Goal: Entertainment & Leisure: Browse casually

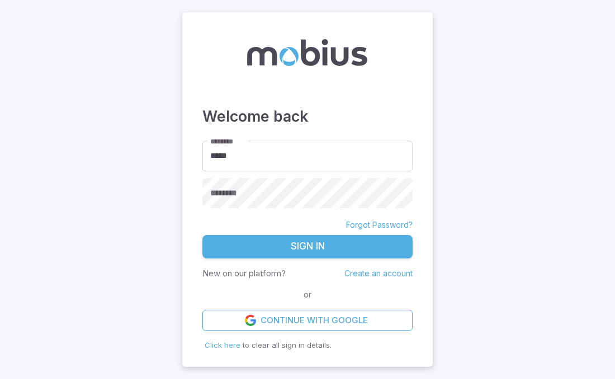
click at [285, 256] on button "Sign In" at bounding box center [307, 246] width 210 height 23
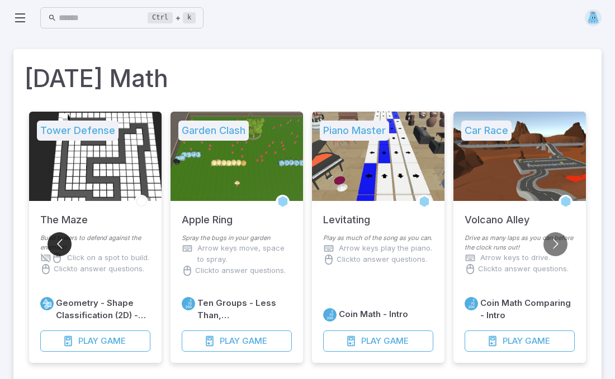
click at [56, 242] on button "Go to previous slide" at bounding box center [59, 244] width 24 height 24
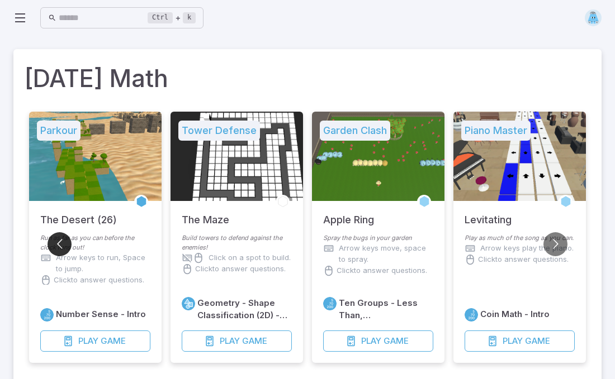
click at [56, 242] on button "Go to previous slide" at bounding box center [59, 244] width 24 height 24
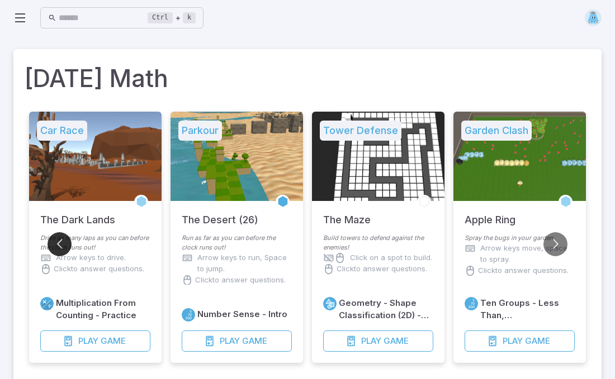
click at [56, 242] on button "Go to previous slide" at bounding box center [59, 244] width 24 height 24
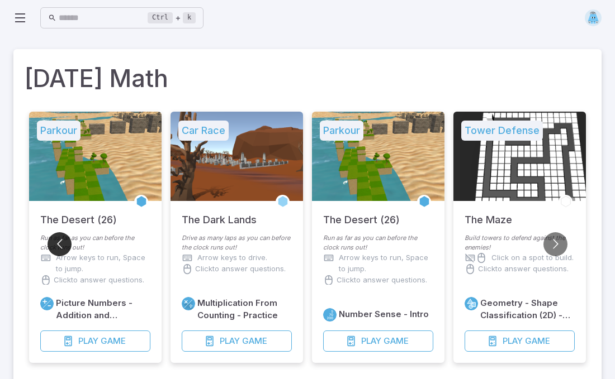
click at [56, 242] on button "Go to previous slide" at bounding box center [59, 244] width 24 height 24
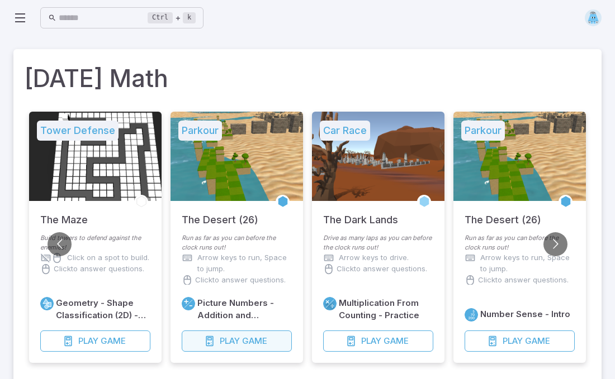
click at [213, 337] on icon "button" at bounding box center [209, 341] width 11 height 11
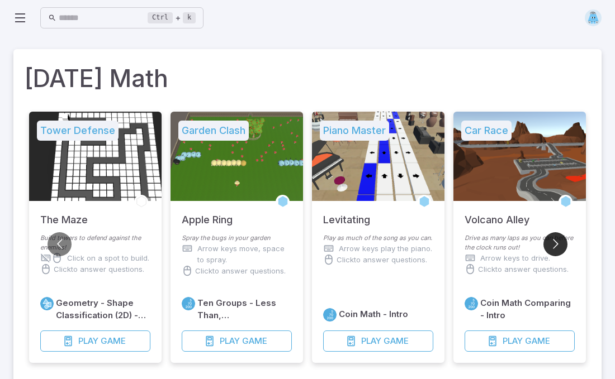
click at [557, 249] on button "Go to next slide" at bounding box center [555, 244] width 24 height 24
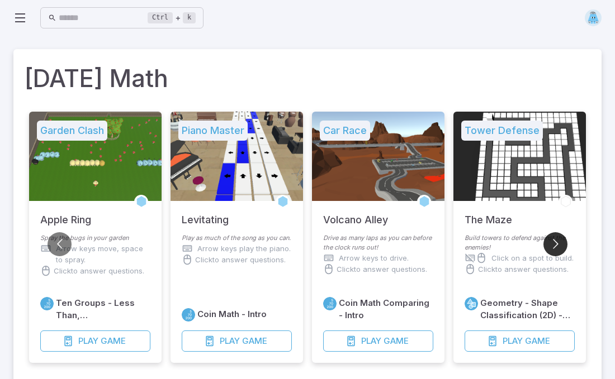
click at [557, 249] on button "Go to next slide" at bounding box center [555, 244] width 24 height 24
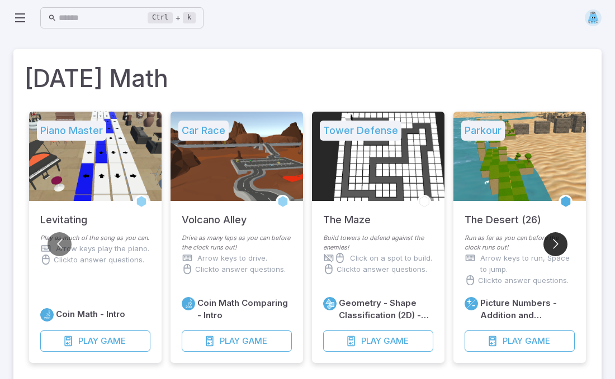
click at [557, 249] on button "Go to next slide" at bounding box center [555, 244] width 24 height 24
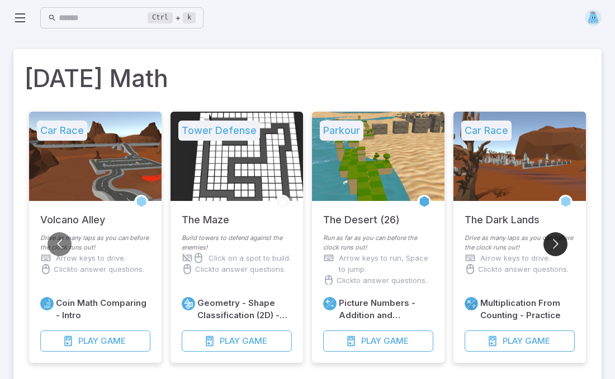
click at [557, 249] on button "Go to next slide" at bounding box center [555, 244] width 24 height 24
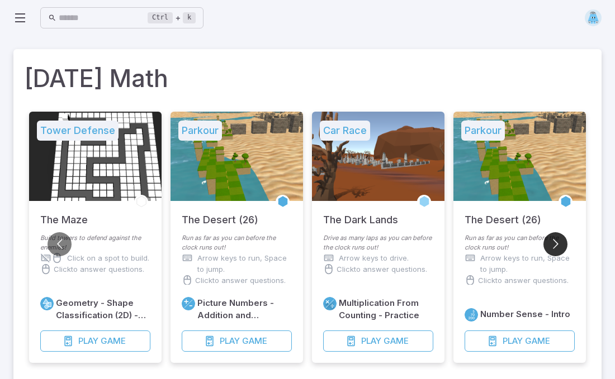
click at [557, 249] on button "Go to next slide" at bounding box center [555, 244] width 24 height 24
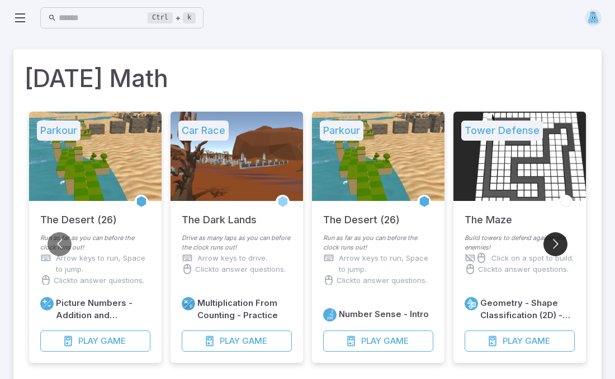
click at [557, 249] on button "Go to next slide" at bounding box center [555, 244] width 24 height 24
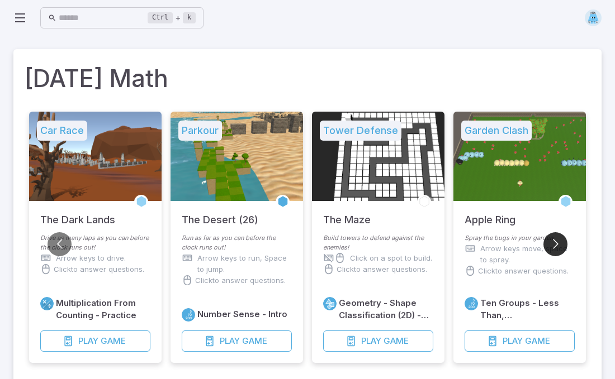
click at [557, 249] on button "Go to next slide" at bounding box center [555, 244] width 24 height 24
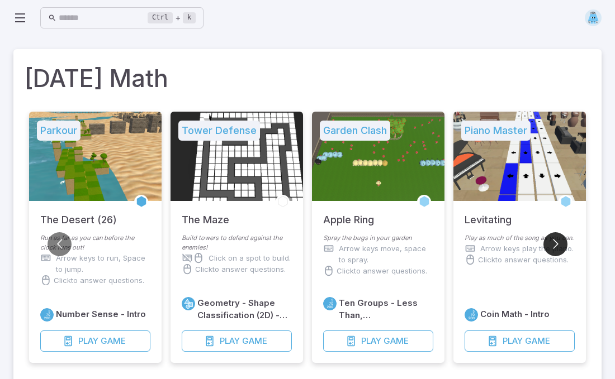
click at [557, 249] on button "Go to next slide" at bounding box center [555, 244] width 24 height 24
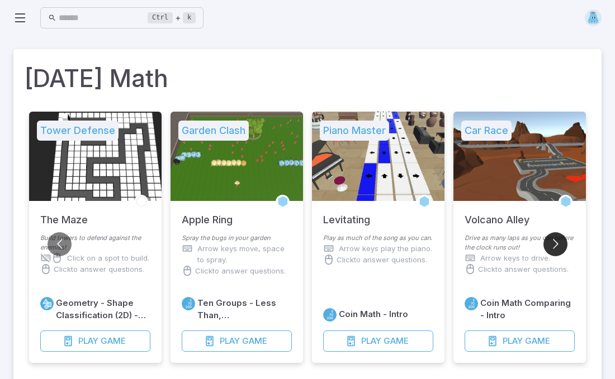
click at [557, 249] on button "Go to next slide" at bounding box center [555, 244] width 24 height 24
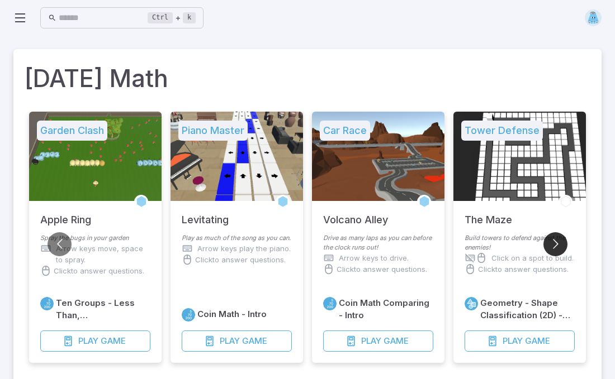
click at [557, 249] on button "Go to next slide" at bounding box center [555, 244] width 24 height 24
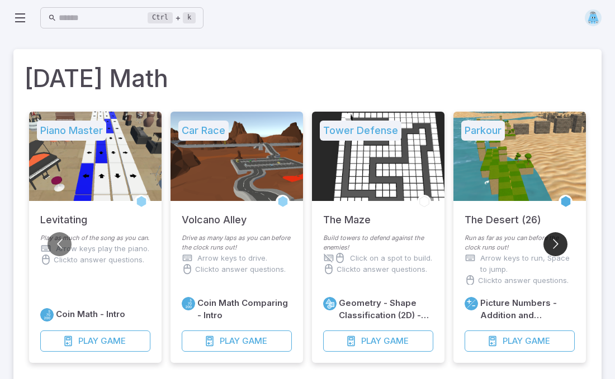
click at [557, 249] on button "Go to next slide" at bounding box center [555, 244] width 24 height 24
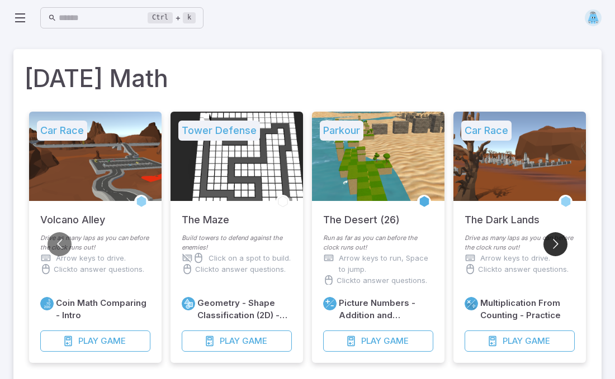
click at [557, 249] on button "Go to next slide" at bounding box center [555, 244] width 24 height 24
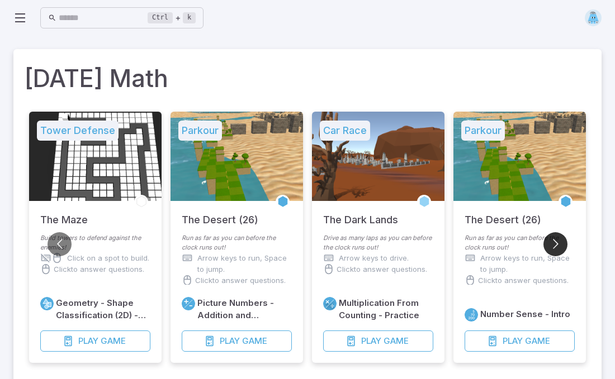
click at [557, 249] on button "Go to next slide" at bounding box center [555, 244] width 24 height 24
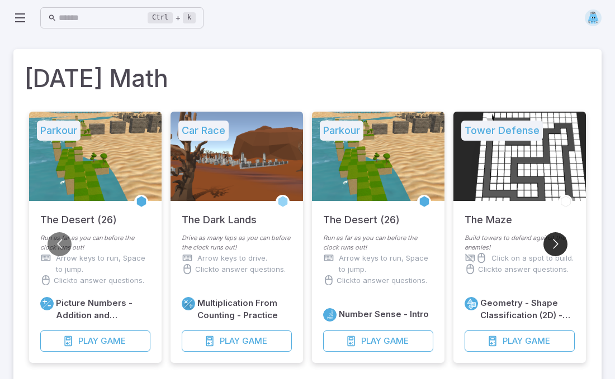
click at [554, 246] on button "Go to next slide" at bounding box center [555, 244] width 24 height 24
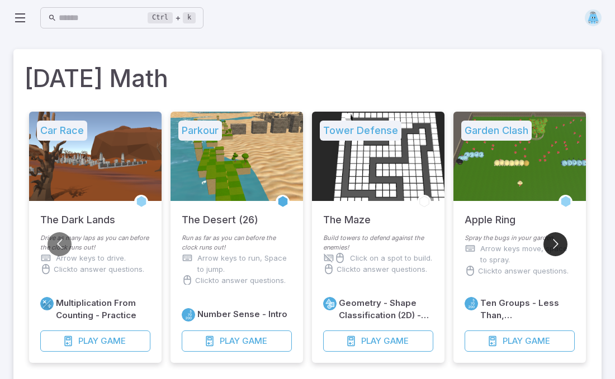
click at [554, 246] on button "Go to next slide" at bounding box center [555, 244] width 24 height 24
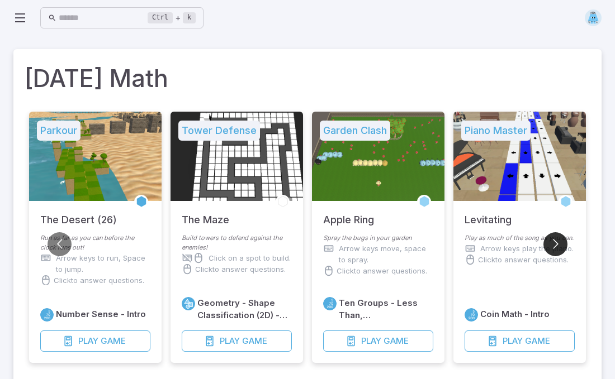
click at [554, 246] on button "Go to next slide" at bounding box center [555, 244] width 24 height 24
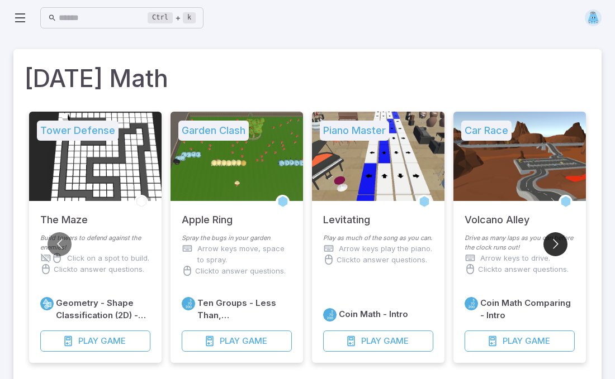
click at [554, 246] on button "Go to next slide" at bounding box center [555, 244] width 24 height 24
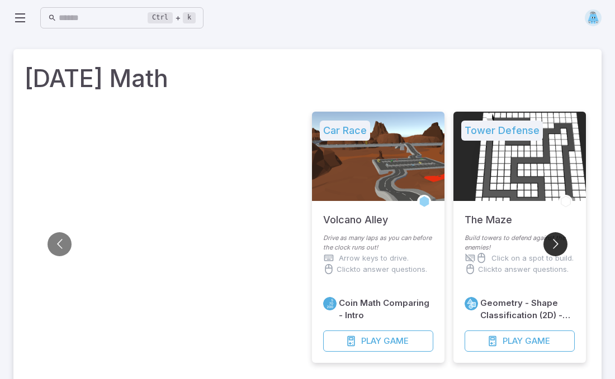
click at [554, 246] on button "Go to next slide" at bounding box center [555, 244] width 24 height 24
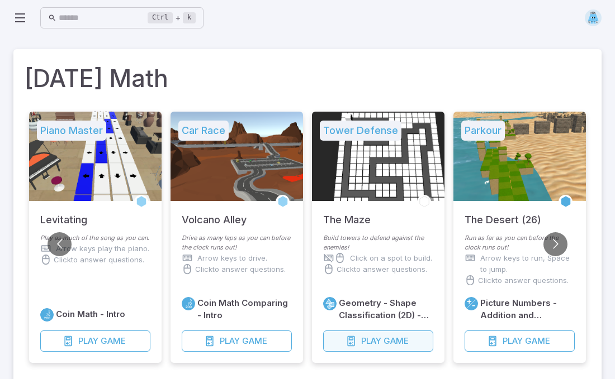
click at [365, 341] on span "Play" at bounding box center [371, 341] width 20 height 12
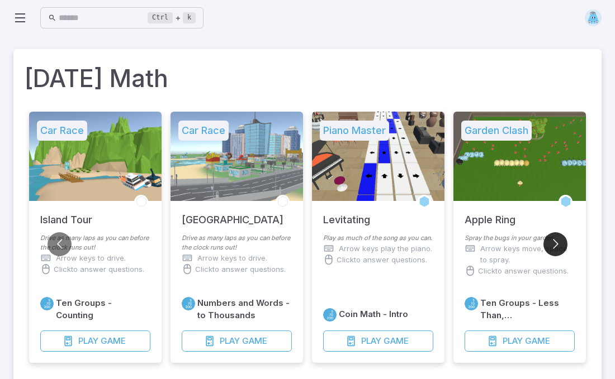
click at [556, 246] on button "Go to next slide" at bounding box center [555, 244] width 24 height 24
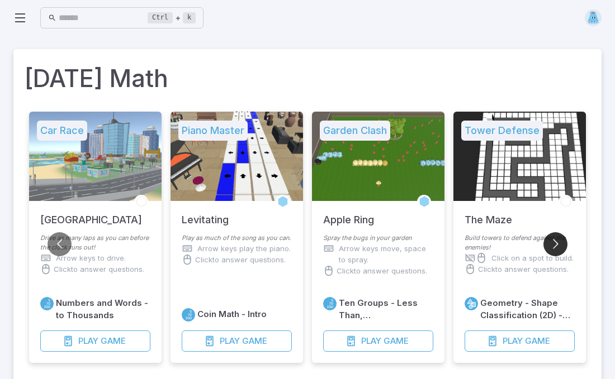
click at [556, 246] on button "Go to next slide" at bounding box center [555, 244] width 24 height 24
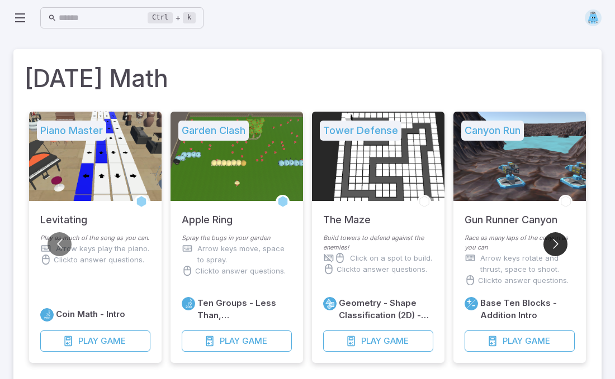
click at [556, 246] on button "Go to next slide" at bounding box center [555, 244] width 24 height 24
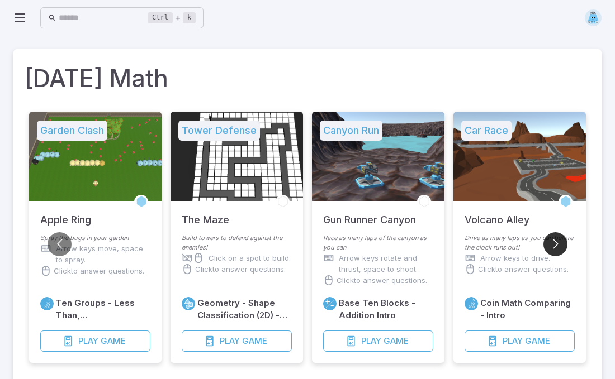
click at [554, 240] on button "Go to next slide" at bounding box center [555, 244] width 24 height 24
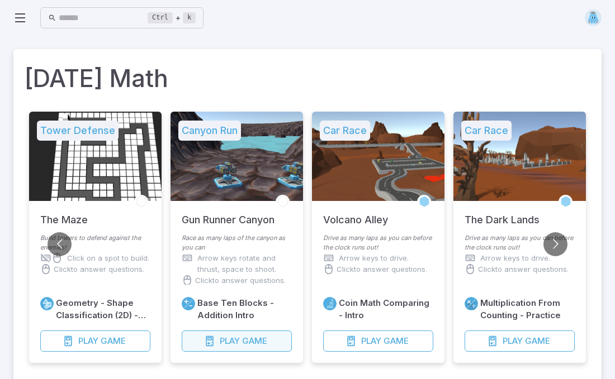
click at [220, 334] on button "Play Game" at bounding box center [237, 341] width 110 height 21
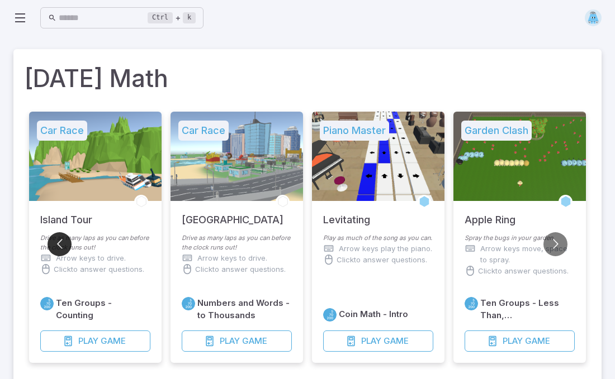
click at [63, 242] on button "Go to previous slide" at bounding box center [59, 244] width 24 height 24
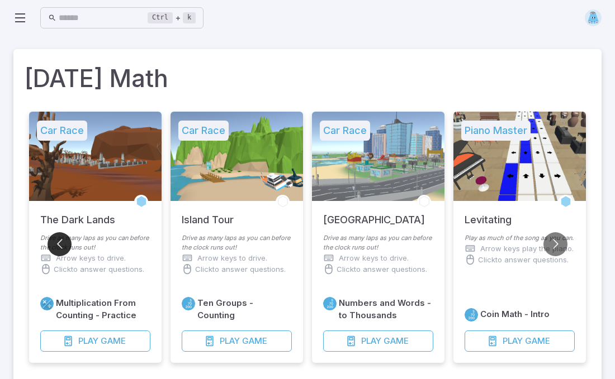
click at [63, 242] on button "Go to previous slide" at bounding box center [59, 244] width 24 height 24
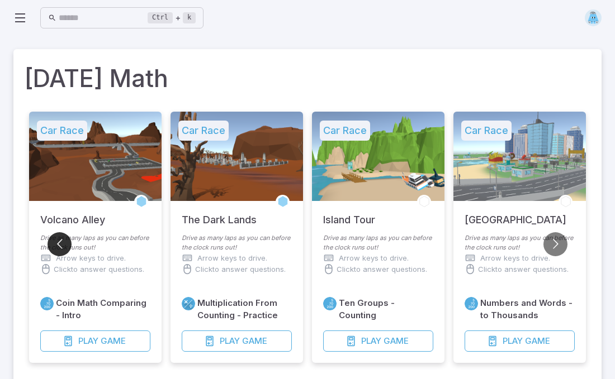
click at [63, 242] on button "Go to previous slide" at bounding box center [59, 244] width 24 height 24
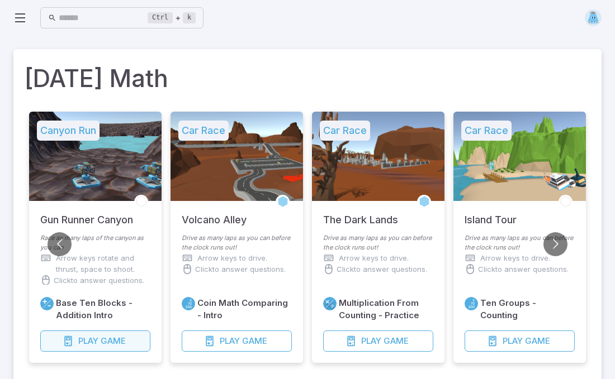
click at [83, 340] on span "Play" at bounding box center [88, 341] width 20 height 12
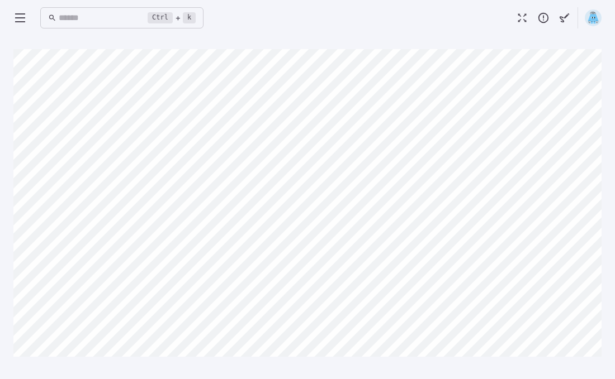
click at [16, 14] on icon at bounding box center [19, 17] width 13 height 13
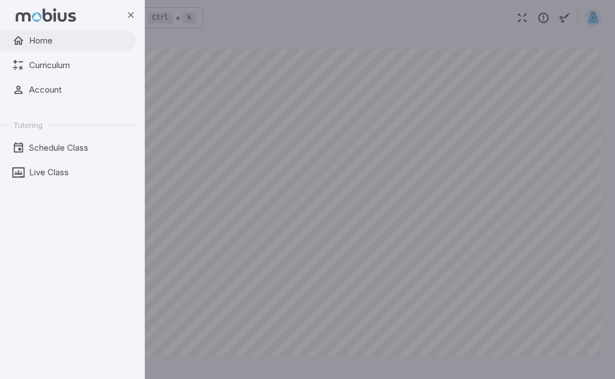
click at [65, 36] on span "Home" at bounding box center [78, 41] width 99 height 12
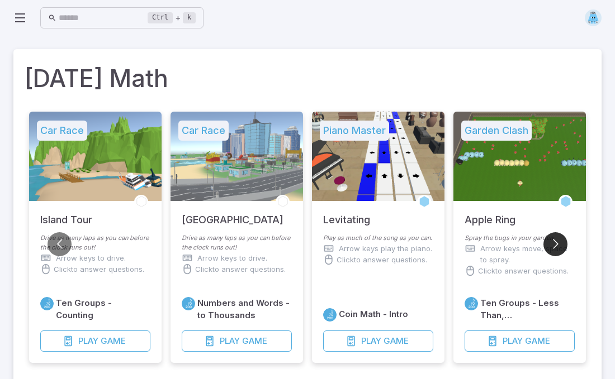
click at [561, 248] on button "Go to next slide" at bounding box center [555, 244] width 24 height 24
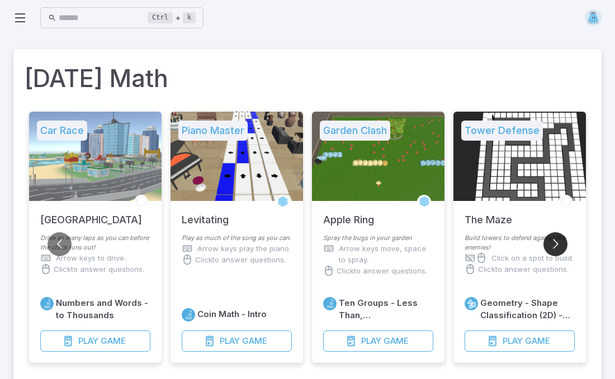
click at [561, 248] on button "Go to next slide" at bounding box center [555, 244] width 24 height 24
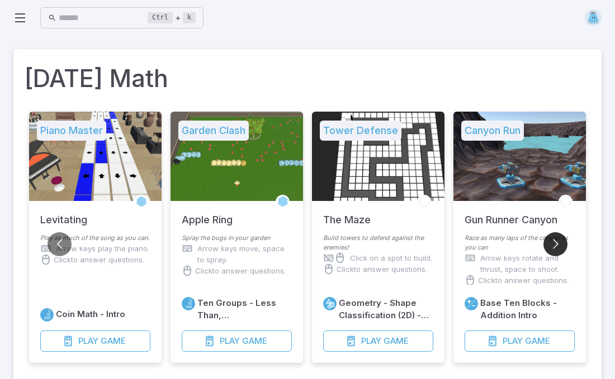
click at [561, 248] on button "Go to next slide" at bounding box center [555, 244] width 24 height 24
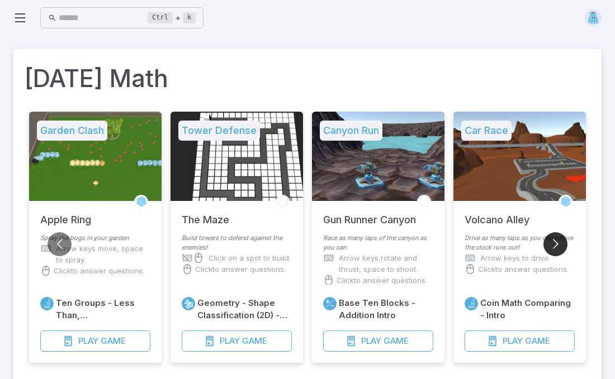
click at [561, 248] on button "Go to next slide" at bounding box center [555, 244] width 24 height 24
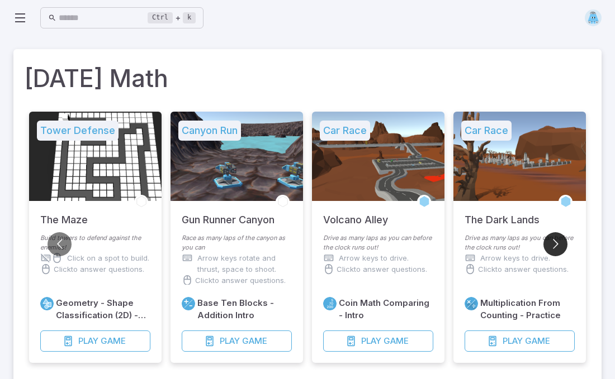
click at [561, 248] on button "Go to next slide" at bounding box center [555, 244] width 24 height 24
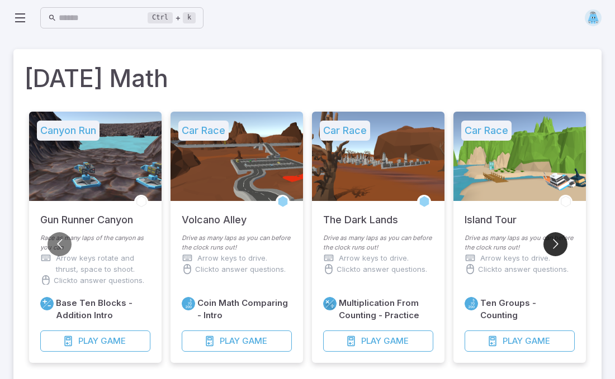
click at [561, 248] on button "Go to next slide" at bounding box center [555, 244] width 24 height 24
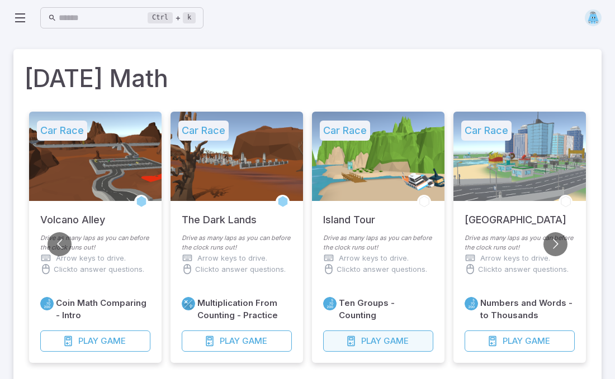
click at [385, 346] on span "Game" at bounding box center [395, 341] width 25 height 12
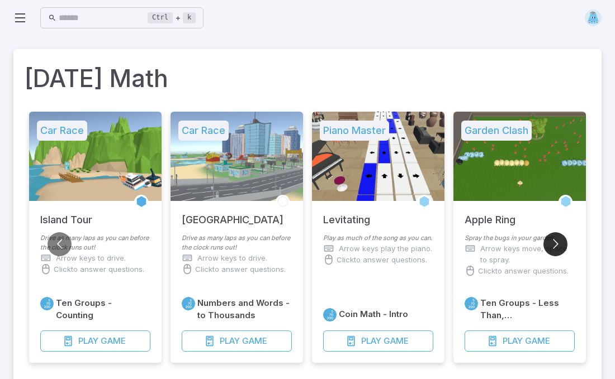
click at [549, 234] on button "Go to next slide" at bounding box center [555, 244] width 24 height 24
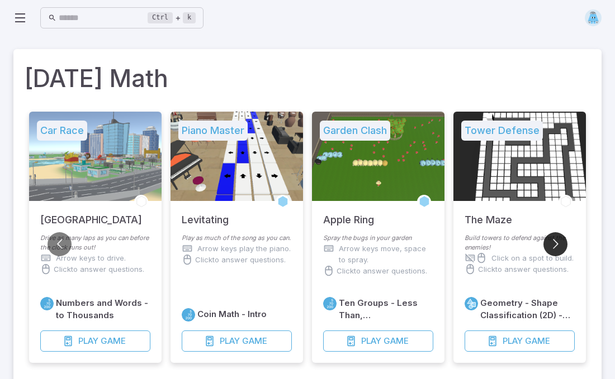
click at [549, 234] on button "Go to next slide" at bounding box center [555, 244] width 24 height 24
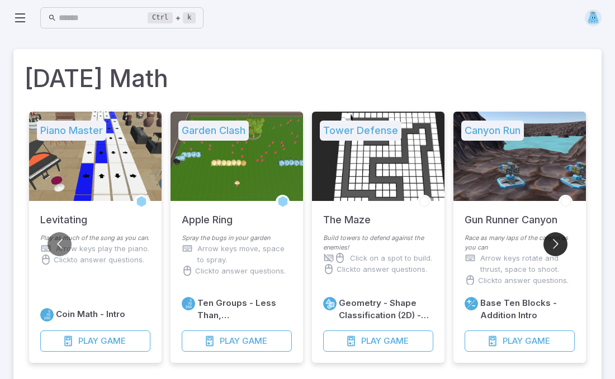
click at [549, 234] on button "Go to next slide" at bounding box center [555, 244] width 24 height 24
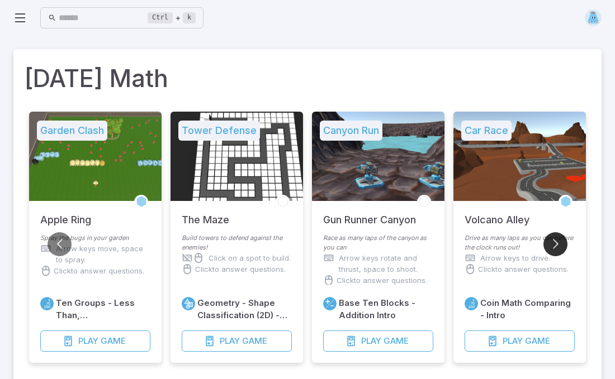
click at [549, 234] on button "Go to next slide" at bounding box center [555, 244] width 24 height 24
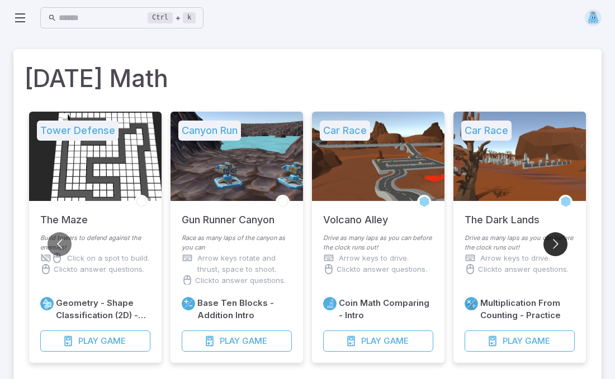
click at [549, 234] on button "Go to next slide" at bounding box center [555, 244] width 24 height 24
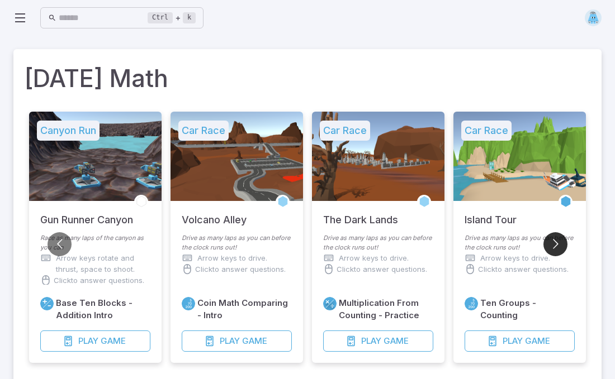
click at [549, 234] on button "Go to next slide" at bounding box center [555, 244] width 24 height 24
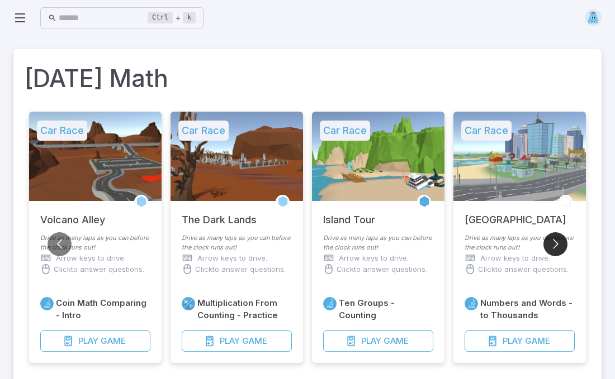
click at [549, 234] on button "Go to next slide" at bounding box center [555, 244] width 24 height 24
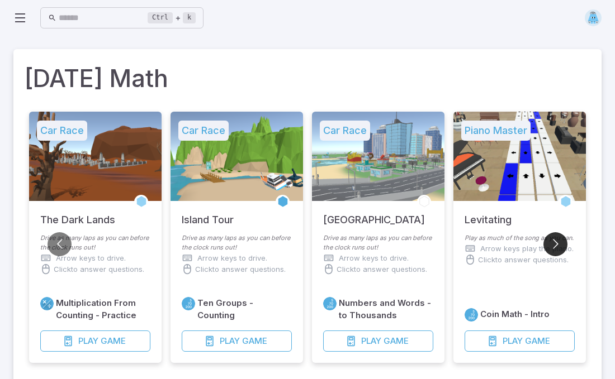
click at [549, 234] on button "Go to next slide" at bounding box center [555, 244] width 24 height 24
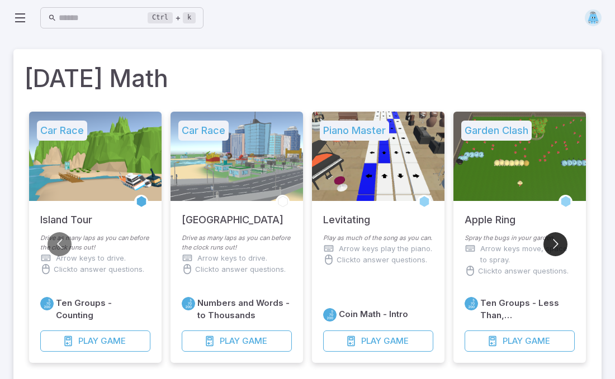
click at [549, 234] on button "Go to next slide" at bounding box center [555, 244] width 24 height 24
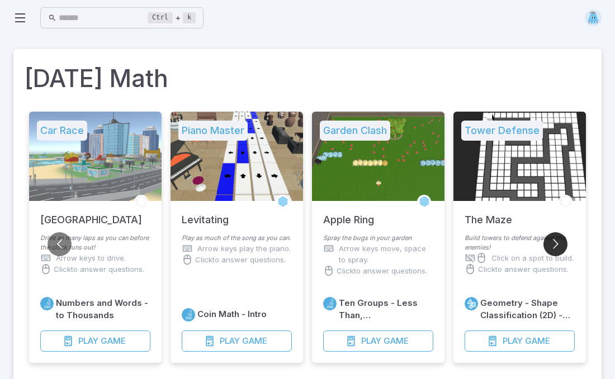
click at [549, 234] on button "Go to next slide" at bounding box center [555, 244] width 24 height 24
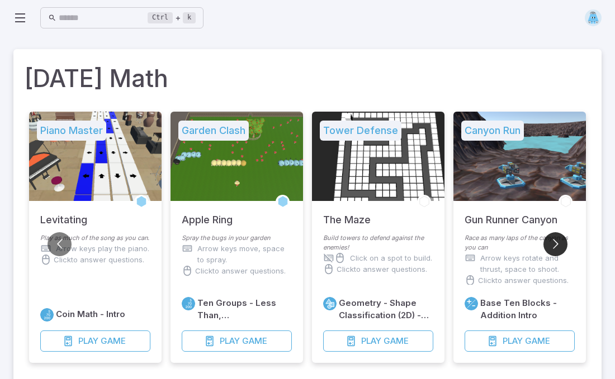
click at [549, 234] on button "Go to next slide" at bounding box center [555, 244] width 24 height 24
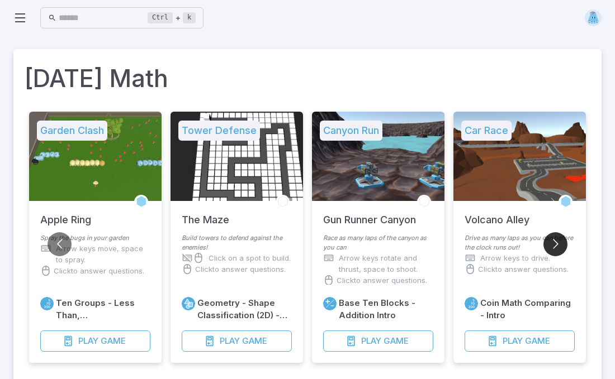
click at [549, 234] on button "Go to next slide" at bounding box center [555, 244] width 24 height 24
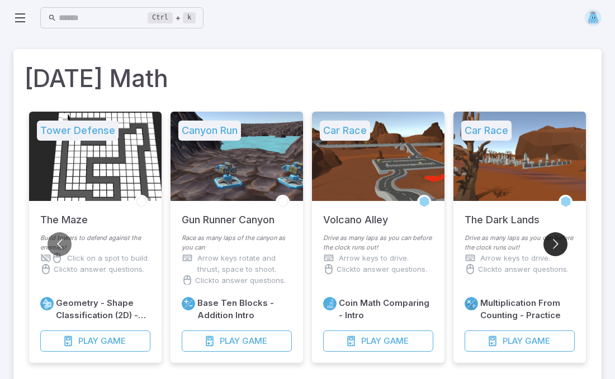
click at [549, 234] on button "Go to next slide" at bounding box center [555, 244] width 24 height 24
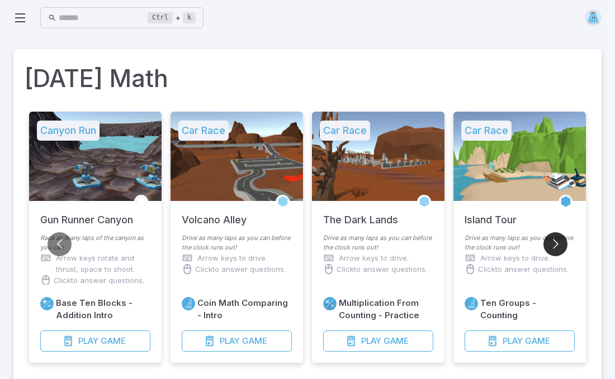
click at [549, 234] on button "Go to next slide" at bounding box center [555, 244] width 24 height 24
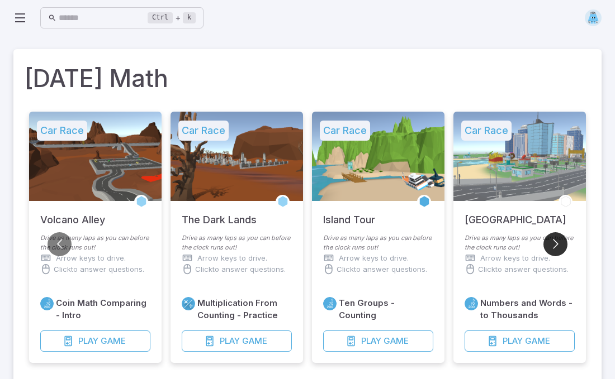
click at [549, 234] on button "Go to next slide" at bounding box center [555, 244] width 24 height 24
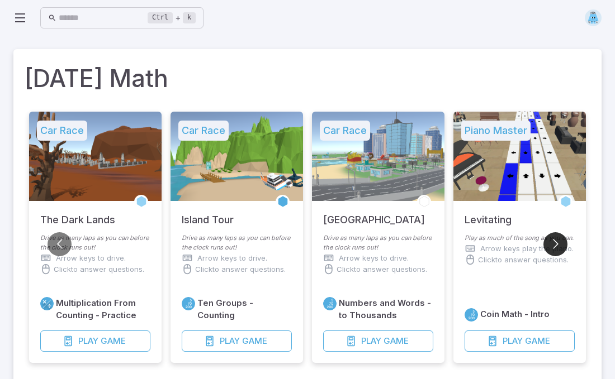
click at [549, 234] on button "Go to next slide" at bounding box center [555, 244] width 24 height 24
click at [553, 250] on button "Go to next slide" at bounding box center [555, 244] width 24 height 24
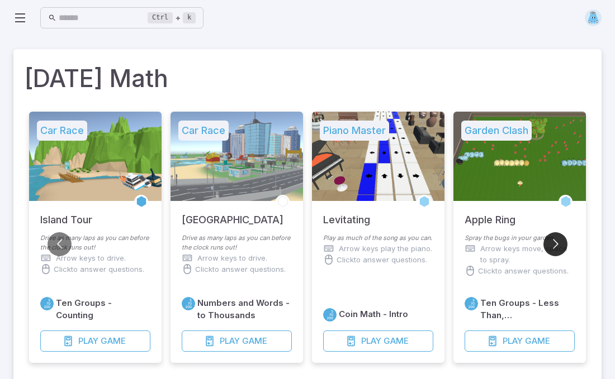
click at [553, 250] on button "Go to next slide" at bounding box center [555, 244] width 24 height 24
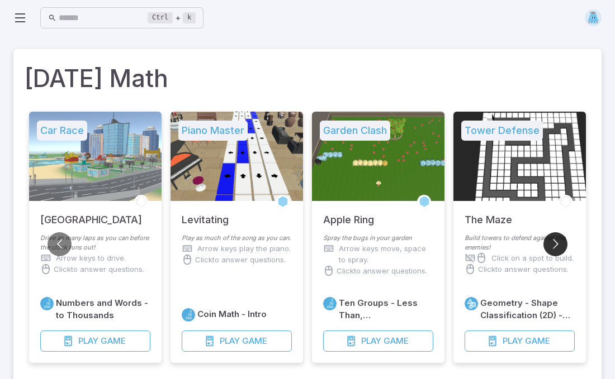
click at [552, 241] on button "Go to next slide" at bounding box center [555, 244] width 24 height 24
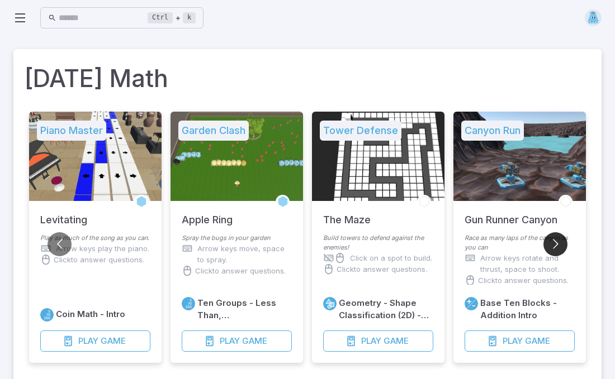
click at [552, 241] on button "Go to next slide" at bounding box center [555, 244] width 24 height 24
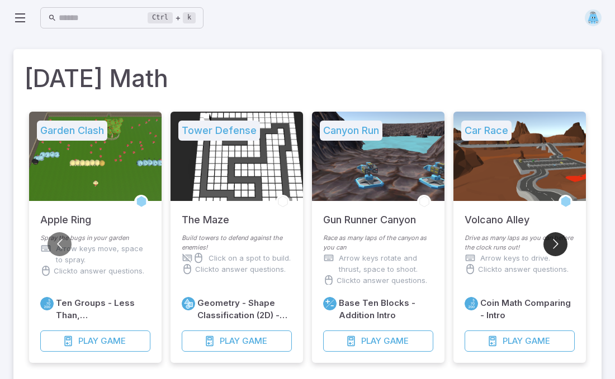
click at [552, 241] on button "Go to next slide" at bounding box center [555, 244] width 24 height 24
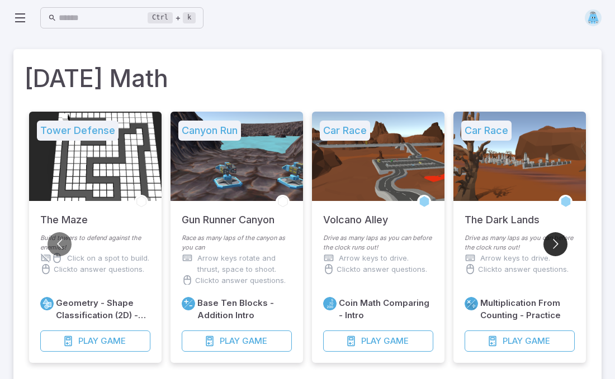
click at [552, 241] on button "Go to next slide" at bounding box center [555, 244] width 24 height 24
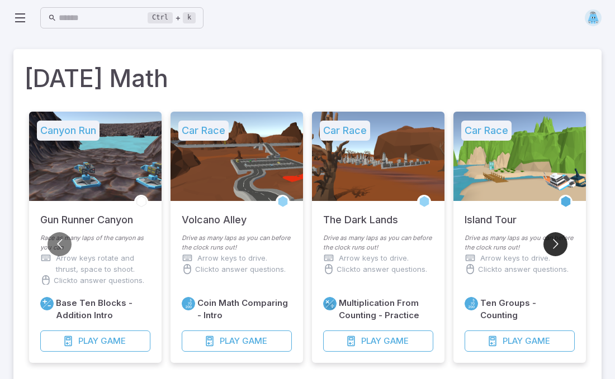
click at [552, 241] on button "Go to next slide" at bounding box center [555, 244] width 24 height 24
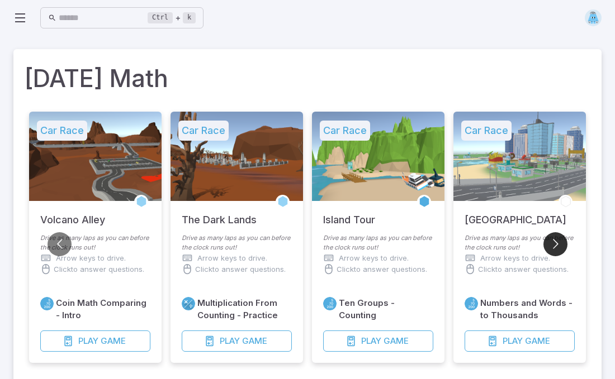
click at [552, 241] on button "Go to next slide" at bounding box center [555, 244] width 24 height 24
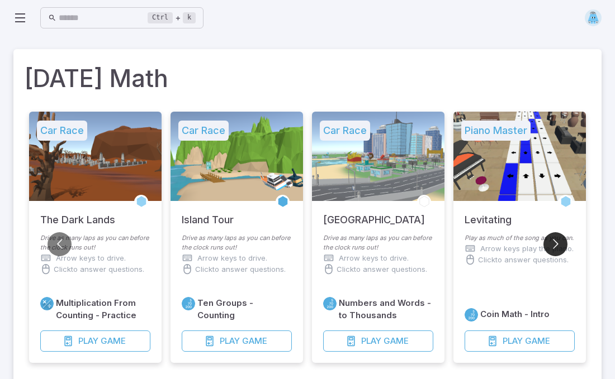
click at [552, 241] on button "Go to next slide" at bounding box center [555, 244] width 24 height 24
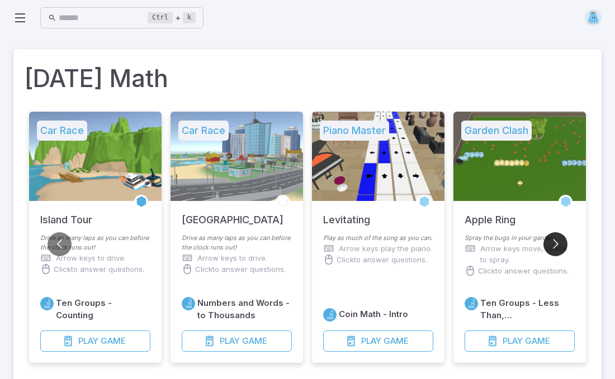
click at [552, 241] on button "Go to next slide" at bounding box center [555, 244] width 24 height 24
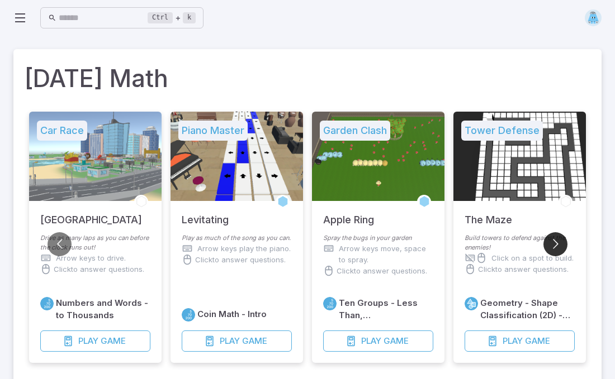
click at [552, 241] on button "Go to next slide" at bounding box center [555, 244] width 24 height 24
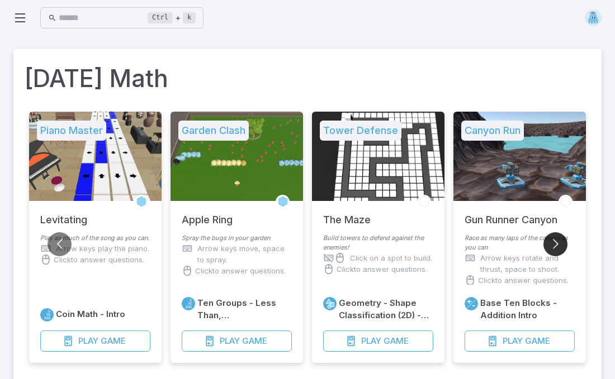
click at [552, 241] on button "Go to next slide" at bounding box center [555, 244] width 24 height 24
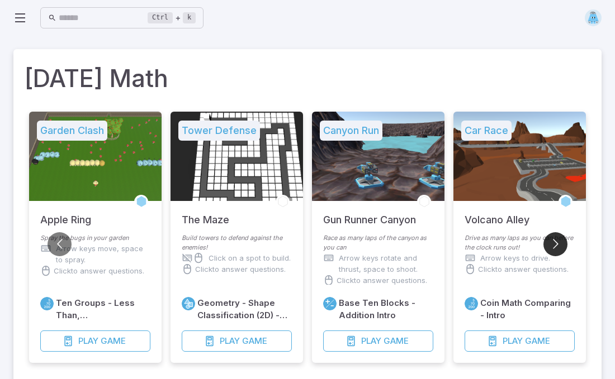
click at [552, 241] on button "Go to next slide" at bounding box center [555, 244] width 24 height 24
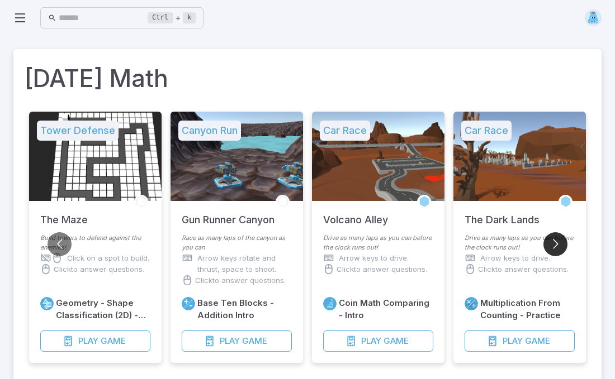
click at [552, 241] on button "Go to next slide" at bounding box center [555, 244] width 24 height 24
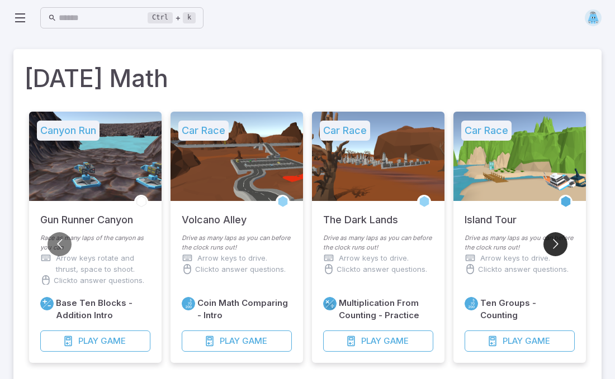
click at [552, 241] on button "Go to next slide" at bounding box center [555, 244] width 24 height 24
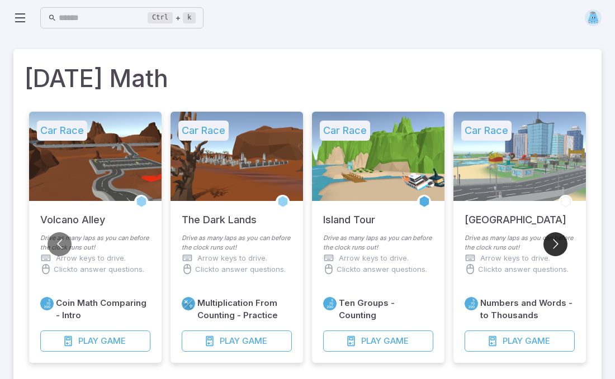
click at [552, 241] on button "Go to next slide" at bounding box center [555, 244] width 24 height 24
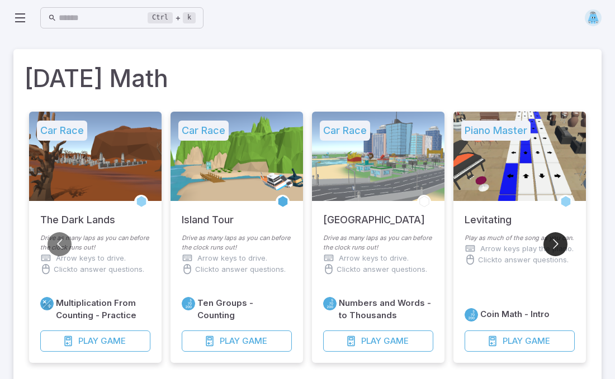
click at [552, 241] on button "Go to next slide" at bounding box center [555, 244] width 24 height 24
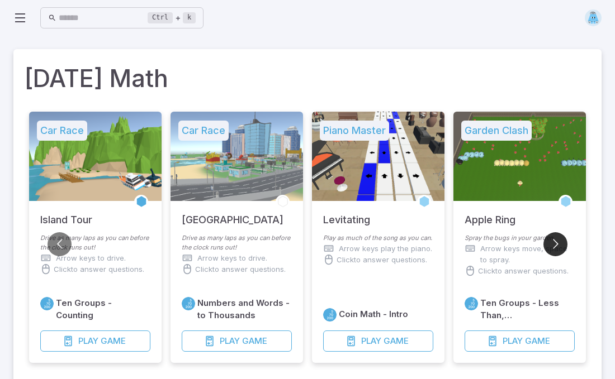
click at [552, 241] on button "Go to next slide" at bounding box center [555, 244] width 24 height 24
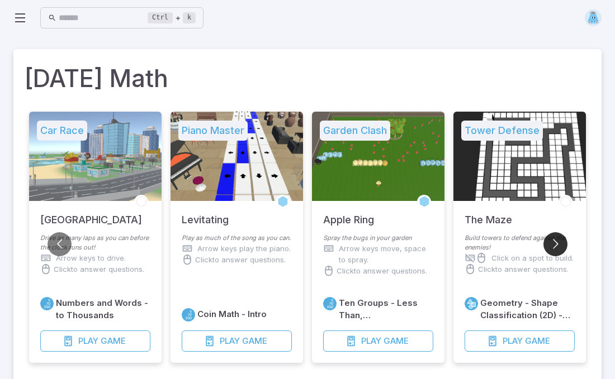
click at [552, 241] on button "Go to next slide" at bounding box center [555, 244] width 24 height 24
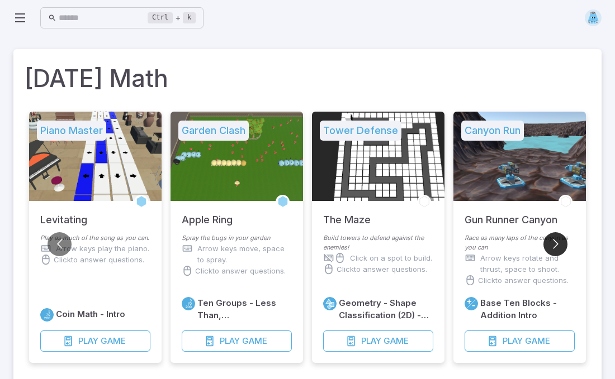
click at [552, 241] on button "Go to next slide" at bounding box center [555, 244] width 24 height 24
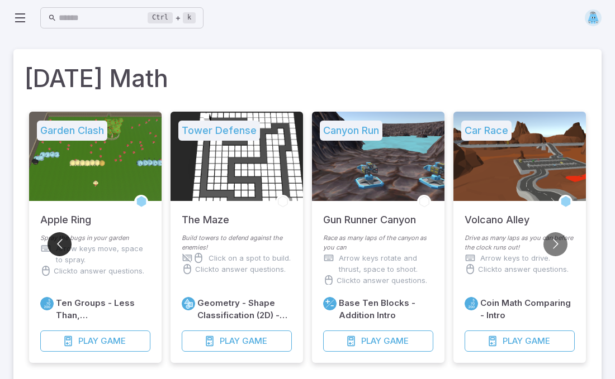
click at [59, 246] on button "Go to previous slide" at bounding box center [59, 244] width 24 height 24
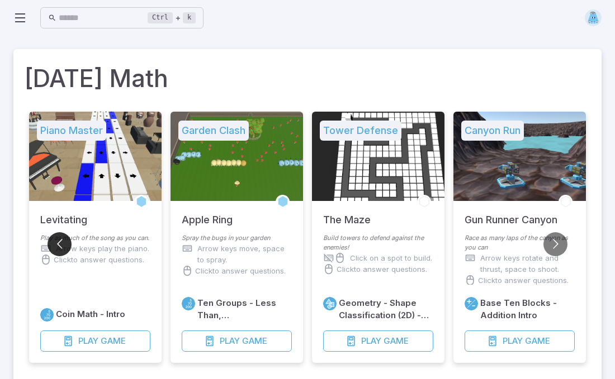
click at [59, 246] on button "Go to previous slide" at bounding box center [59, 244] width 24 height 24
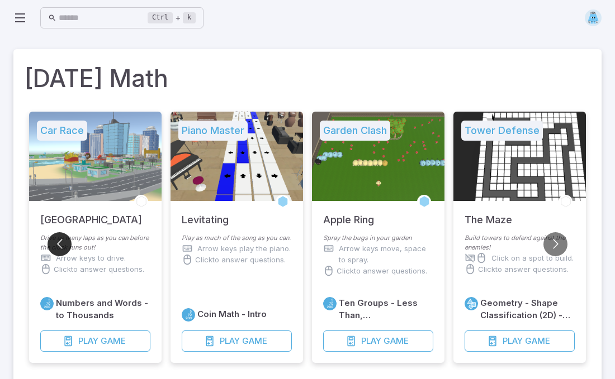
click at [59, 246] on button "Go to previous slide" at bounding box center [59, 244] width 24 height 24
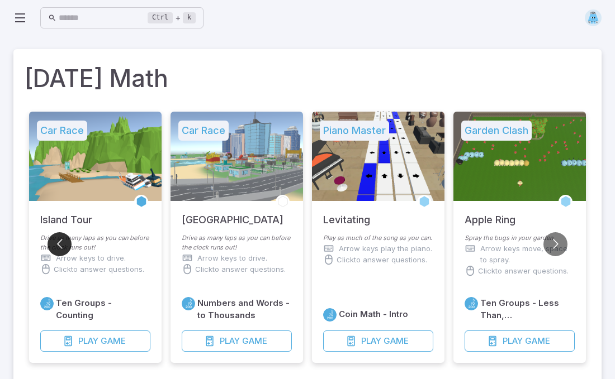
click at [59, 246] on button "Go to previous slide" at bounding box center [59, 244] width 24 height 24
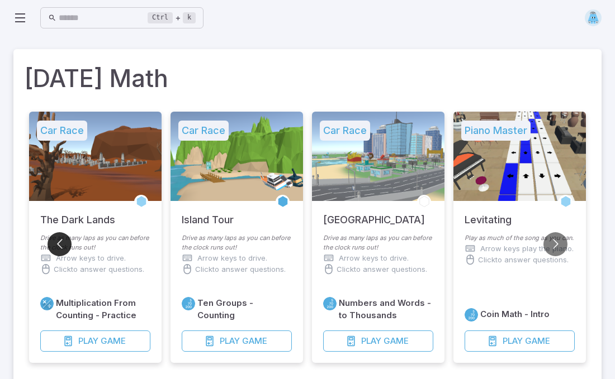
click at [59, 246] on button "Go to previous slide" at bounding box center [59, 244] width 24 height 24
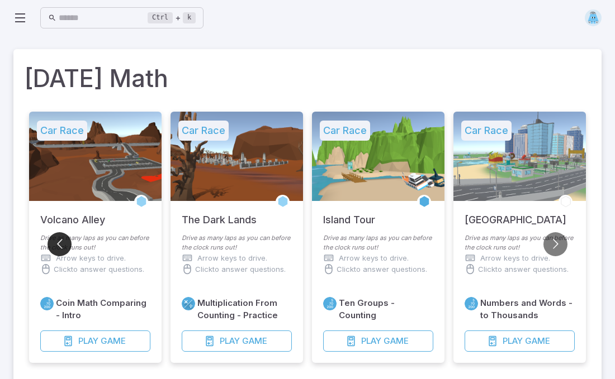
click at [59, 246] on button "Go to previous slide" at bounding box center [59, 244] width 24 height 24
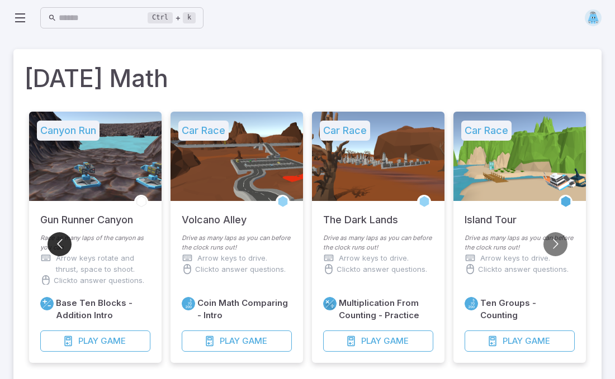
click at [59, 246] on button "Go to previous slide" at bounding box center [59, 244] width 24 height 24
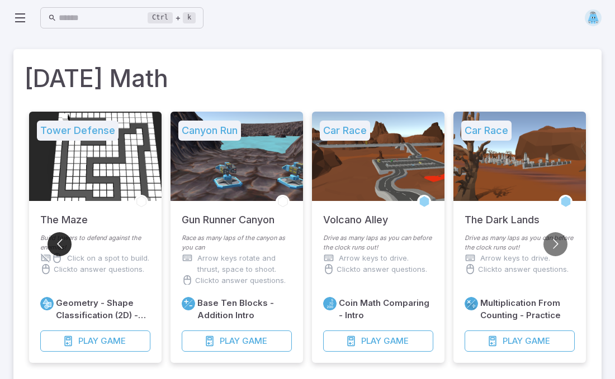
click at [59, 246] on button "Go to previous slide" at bounding box center [59, 244] width 24 height 24
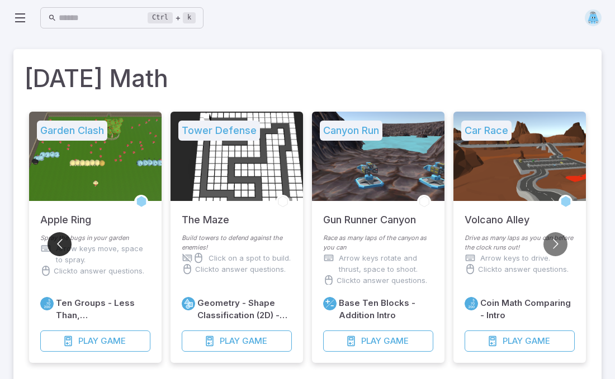
click at [59, 246] on button "Go to previous slide" at bounding box center [59, 244] width 24 height 24
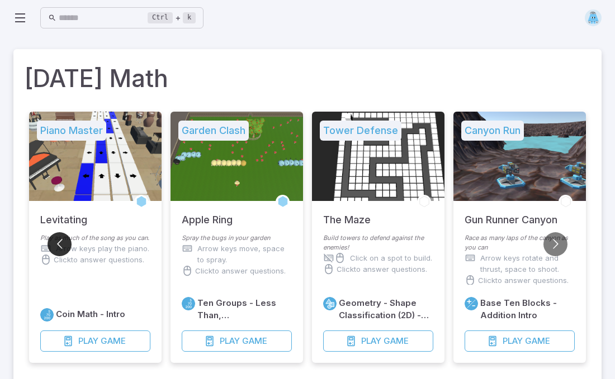
click at [58, 239] on button "Go to previous slide" at bounding box center [59, 244] width 24 height 24
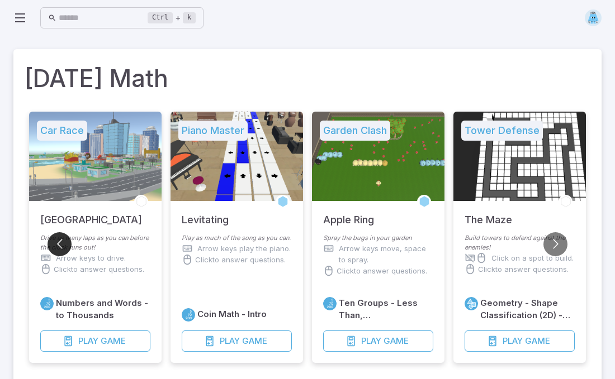
click at [56, 250] on button "Go to previous slide" at bounding box center [59, 244] width 24 height 24
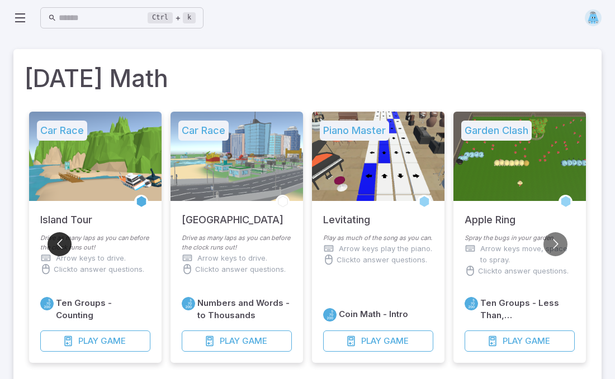
click at [58, 242] on button "Go to previous slide" at bounding box center [59, 244] width 24 height 24
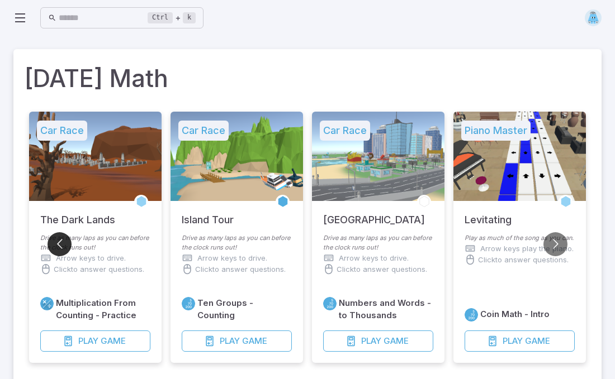
click at [58, 242] on button "Go to previous slide" at bounding box center [59, 244] width 24 height 24
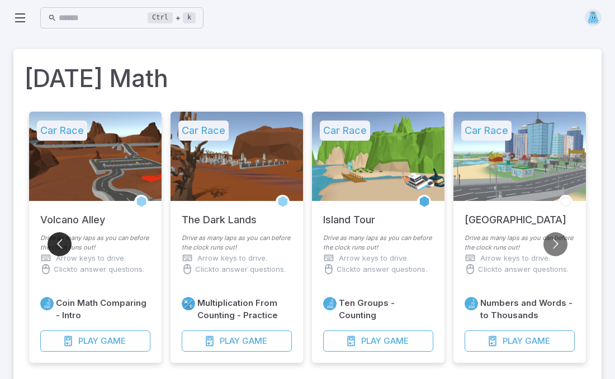
click at [58, 242] on button "Go to previous slide" at bounding box center [59, 244] width 24 height 24
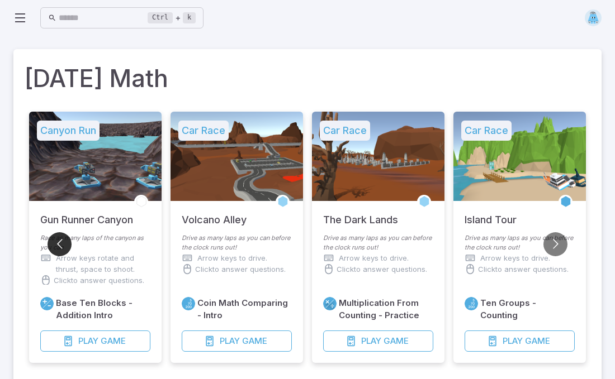
click at [58, 242] on button "Go to previous slide" at bounding box center [59, 244] width 24 height 24
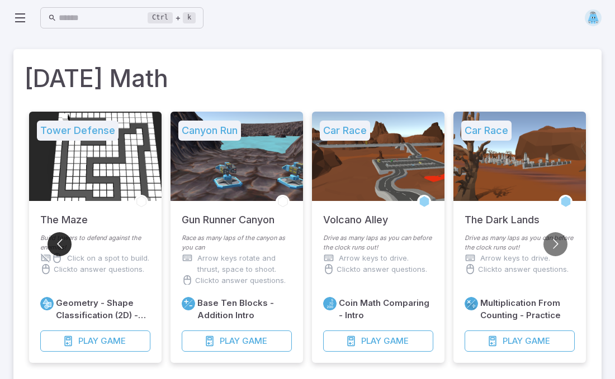
click at [58, 242] on button "Go to previous slide" at bounding box center [59, 244] width 24 height 24
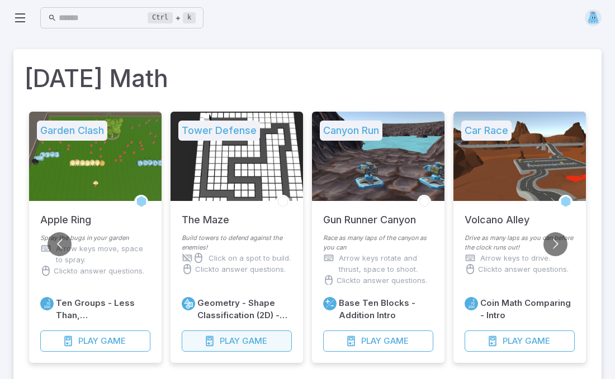
click at [217, 343] on button "Play Game" at bounding box center [237, 341] width 110 height 21
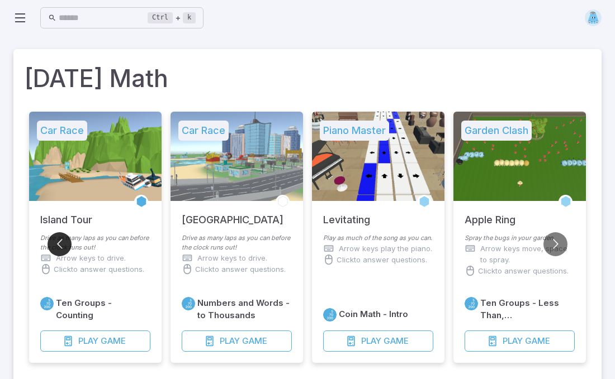
click at [63, 243] on button "Go to previous slide" at bounding box center [59, 244] width 24 height 24
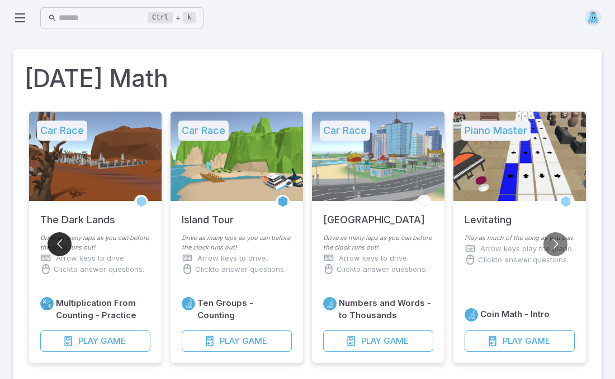
click at [63, 243] on button "Go to previous slide" at bounding box center [59, 244] width 24 height 24
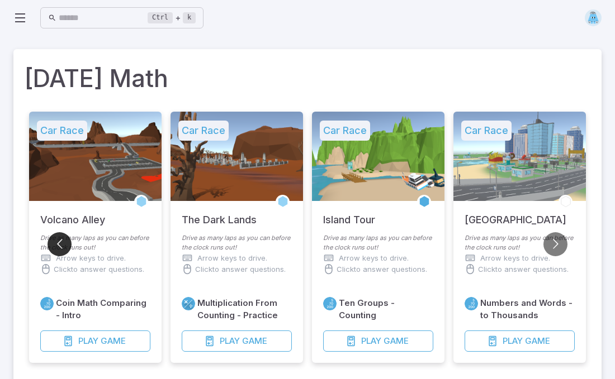
click at [63, 243] on button "Go to previous slide" at bounding box center [59, 244] width 24 height 24
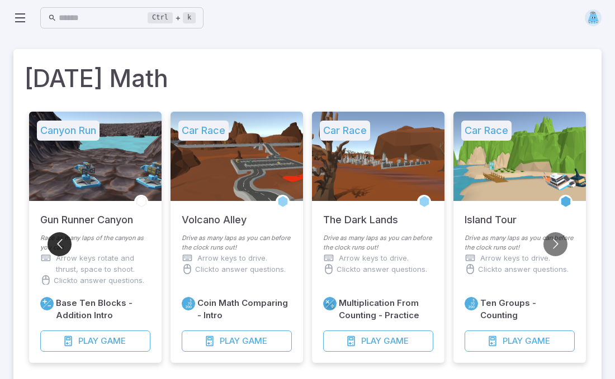
click at [63, 243] on button "Go to previous slide" at bounding box center [59, 244] width 24 height 24
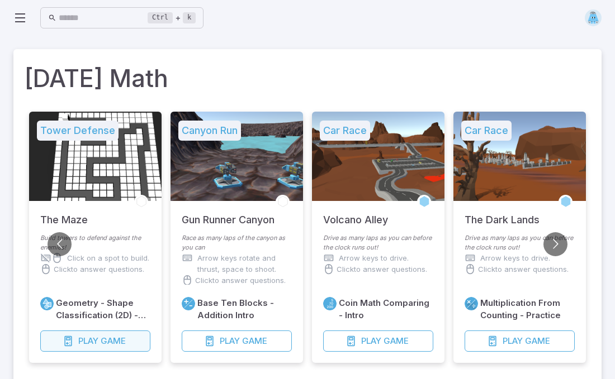
click at [103, 341] on span "Game" at bounding box center [113, 341] width 25 height 12
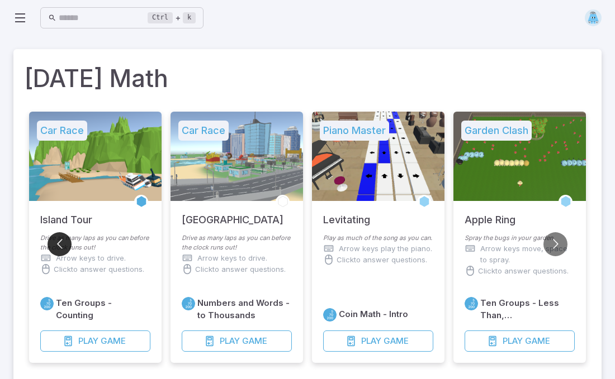
click at [55, 243] on button "Go to previous slide" at bounding box center [59, 244] width 24 height 24
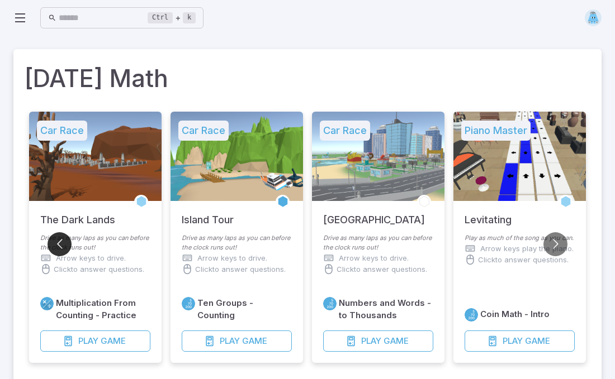
click at [55, 243] on button "Go to previous slide" at bounding box center [59, 244] width 24 height 24
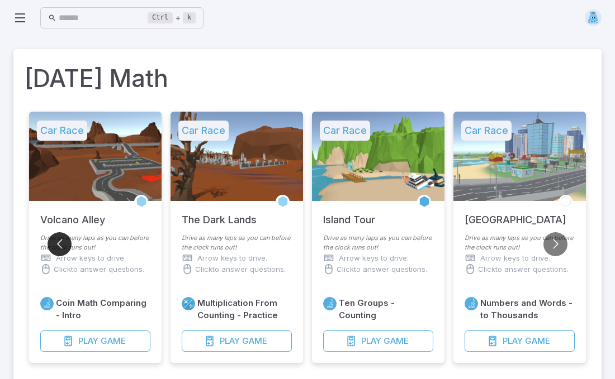
click at [55, 243] on button "Go to previous slide" at bounding box center [59, 244] width 24 height 24
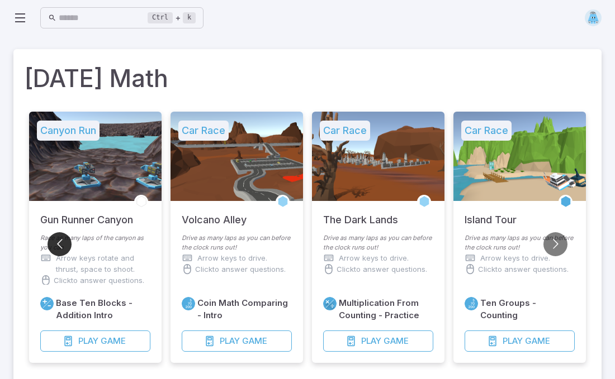
click at [55, 243] on button "Go to previous slide" at bounding box center [59, 244] width 24 height 24
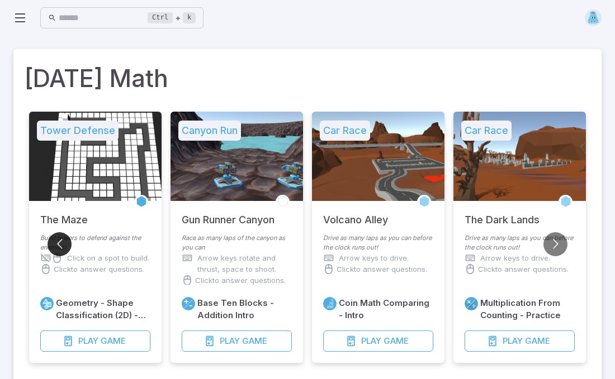
click at [55, 243] on button "Go to previous slide" at bounding box center [59, 244] width 24 height 24
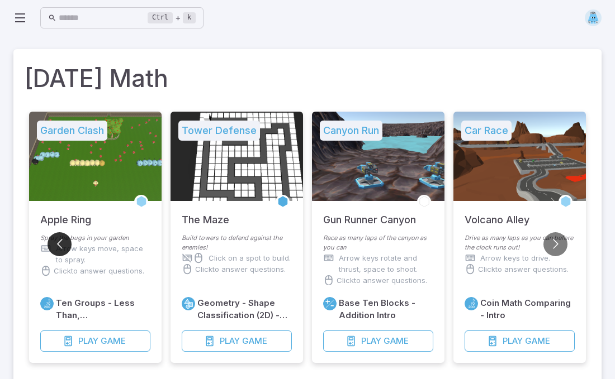
click at [55, 243] on button "Go to previous slide" at bounding box center [59, 244] width 24 height 24
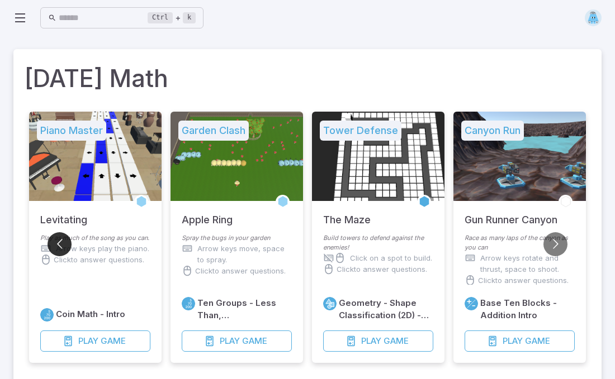
click at [55, 243] on button "Go to previous slide" at bounding box center [59, 244] width 24 height 24
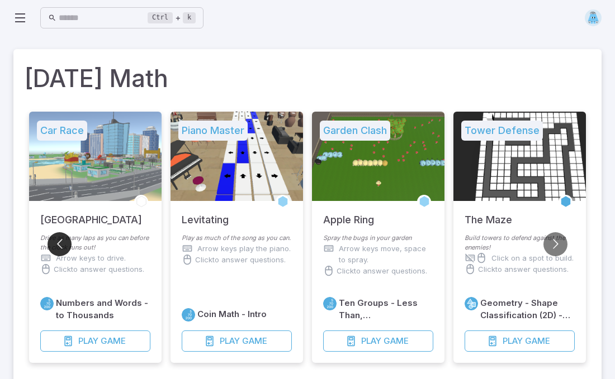
click at [55, 243] on button "Go to previous slide" at bounding box center [59, 244] width 24 height 24
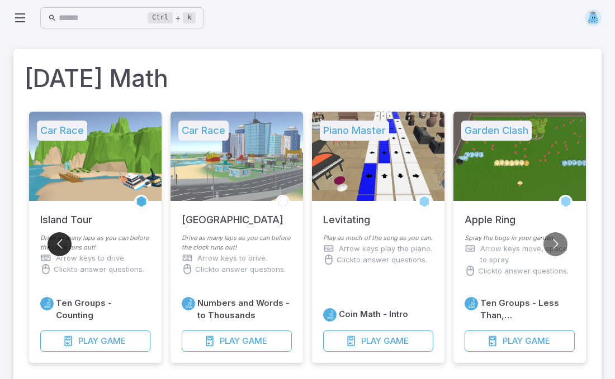
click at [55, 243] on button "Go to previous slide" at bounding box center [59, 244] width 24 height 24
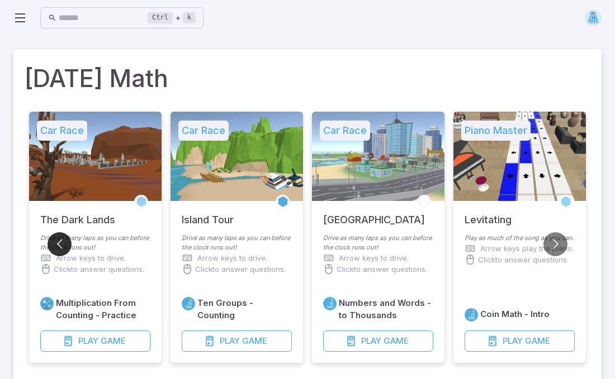
click at [55, 243] on button "Go to previous slide" at bounding box center [59, 244] width 24 height 24
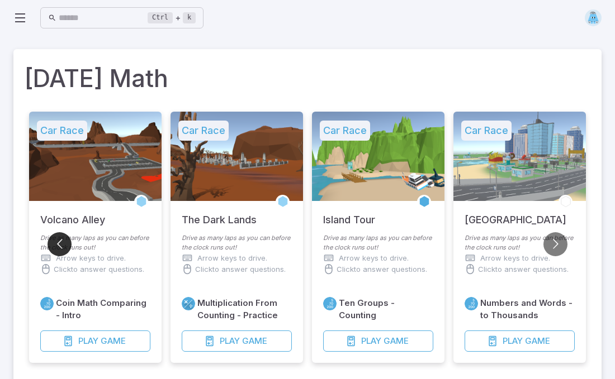
click at [55, 243] on button "Go to previous slide" at bounding box center [59, 244] width 24 height 24
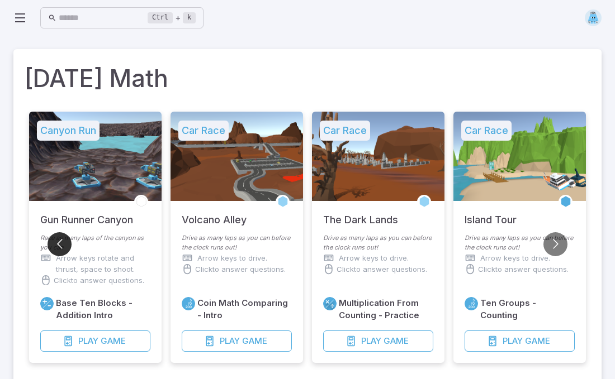
click at [55, 243] on button "Go to previous slide" at bounding box center [59, 244] width 24 height 24
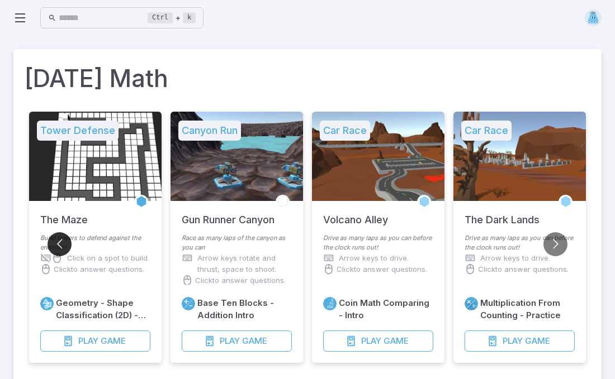
click at [55, 243] on button "Go to previous slide" at bounding box center [59, 244] width 24 height 24
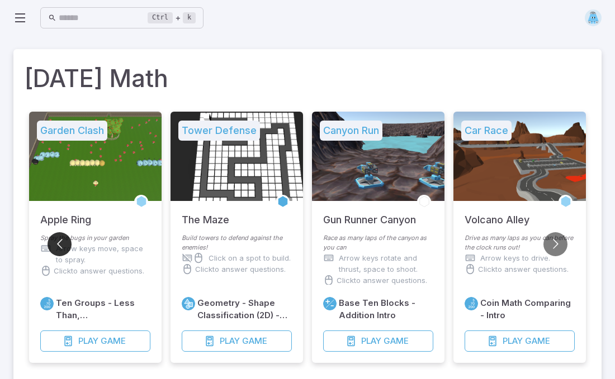
click at [55, 243] on button "Go to previous slide" at bounding box center [59, 244] width 24 height 24
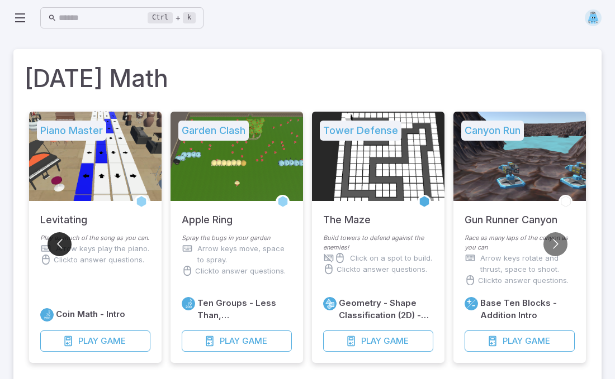
click at [55, 243] on button "Go to previous slide" at bounding box center [59, 244] width 24 height 24
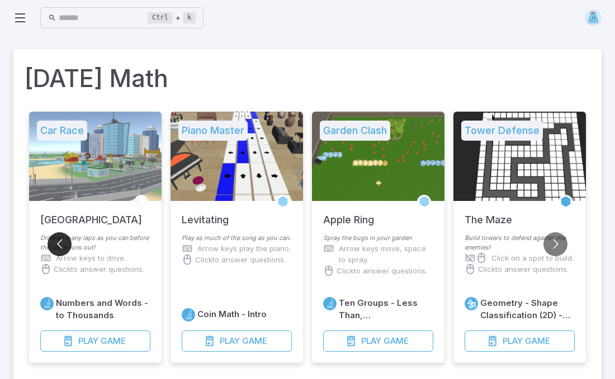
click at [55, 243] on button "Go to previous slide" at bounding box center [59, 244] width 24 height 24
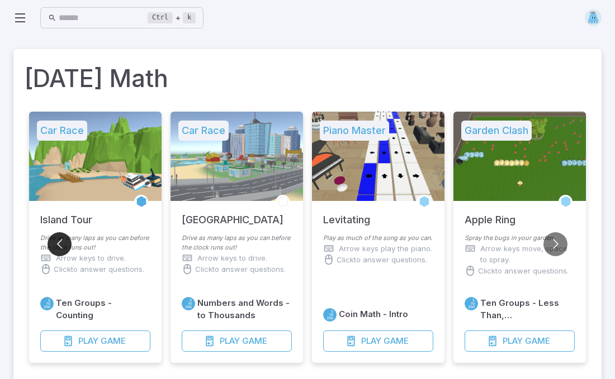
click at [55, 243] on button "Go to previous slide" at bounding box center [59, 244] width 24 height 24
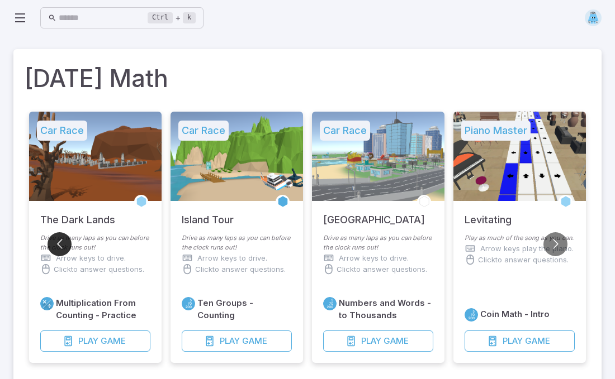
click at [55, 243] on button "Go to previous slide" at bounding box center [59, 244] width 24 height 24
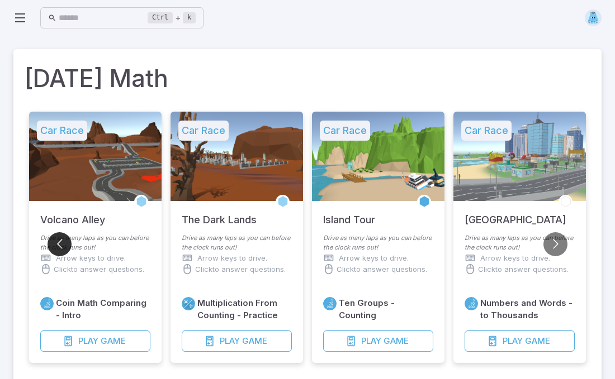
click at [55, 243] on button "Go to previous slide" at bounding box center [59, 244] width 24 height 24
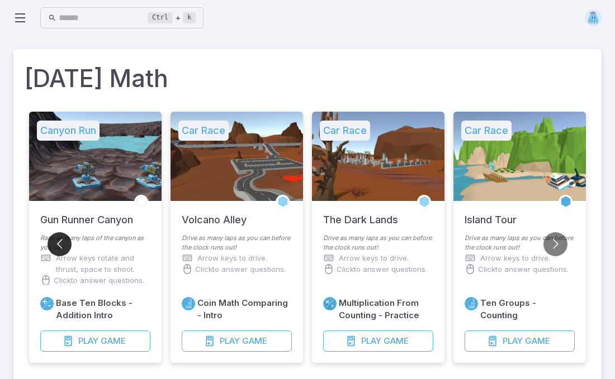
click at [55, 243] on button "Go to previous slide" at bounding box center [59, 244] width 24 height 24
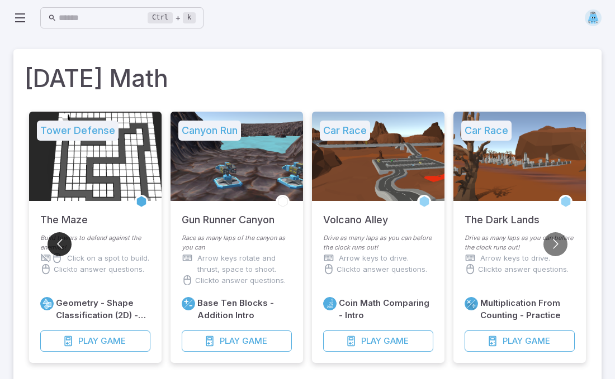
click at [55, 243] on button "Go to previous slide" at bounding box center [59, 244] width 24 height 24
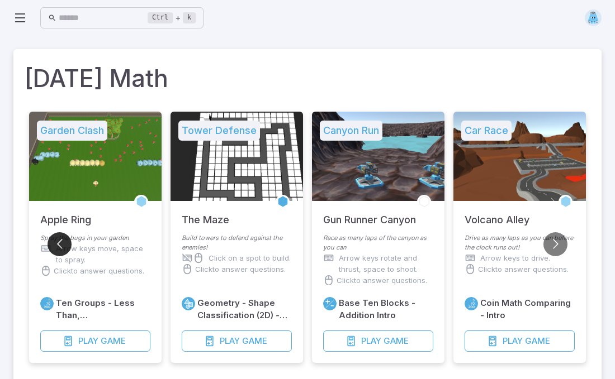
click at [55, 243] on button "Go to previous slide" at bounding box center [59, 244] width 24 height 24
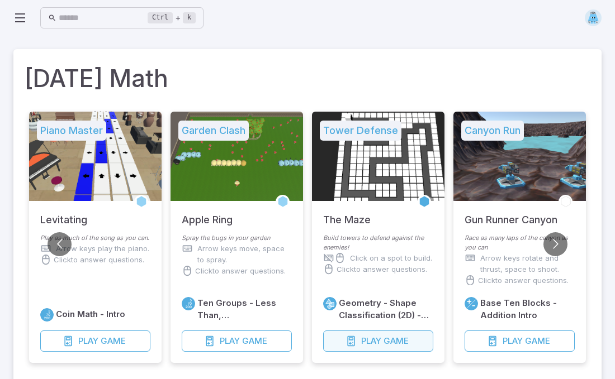
click at [354, 339] on icon "button" at bounding box center [350, 341] width 11 height 11
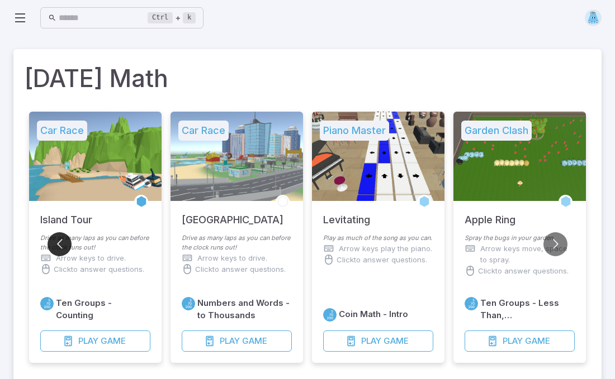
click at [60, 249] on button "Go to previous slide" at bounding box center [59, 244] width 24 height 24
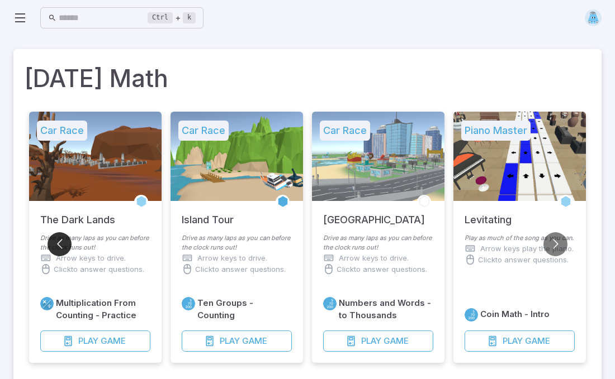
click at [60, 249] on button "Go to previous slide" at bounding box center [59, 244] width 24 height 24
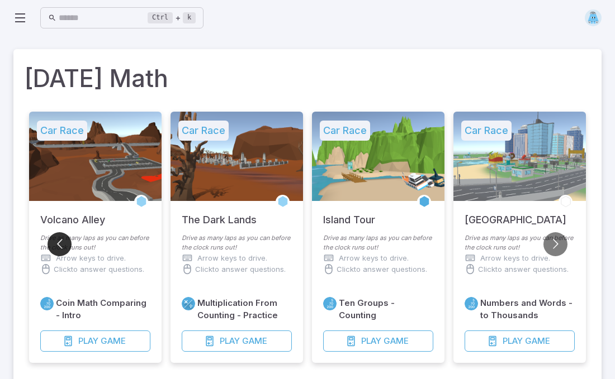
click at [60, 249] on button "Go to previous slide" at bounding box center [59, 244] width 24 height 24
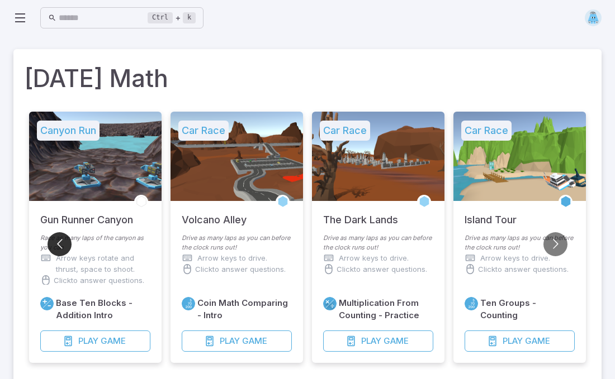
click at [60, 249] on button "Go to previous slide" at bounding box center [59, 244] width 24 height 24
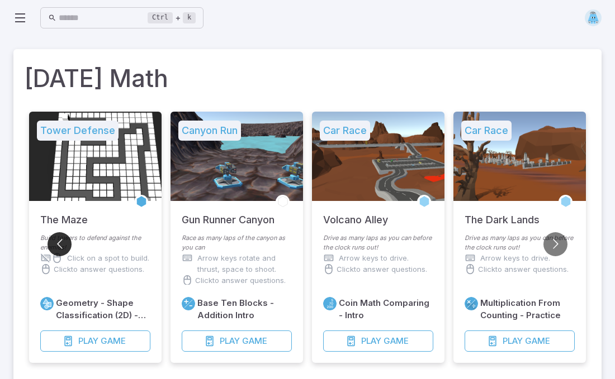
click at [60, 249] on button "Go to previous slide" at bounding box center [59, 244] width 24 height 24
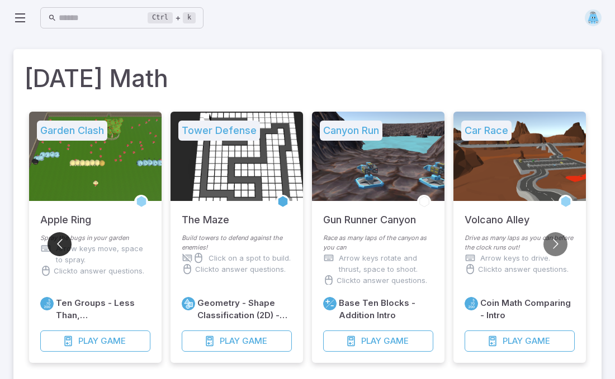
click at [60, 249] on button "Go to previous slide" at bounding box center [59, 244] width 24 height 24
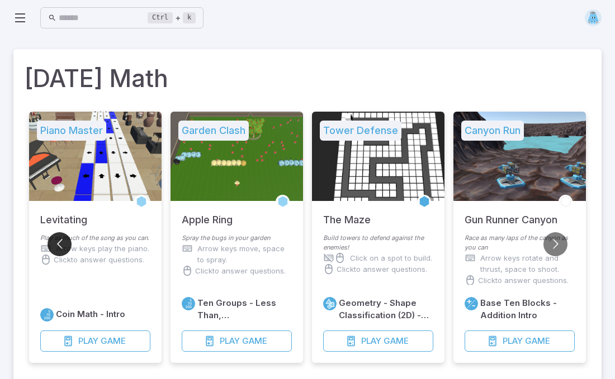
click at [60, 249] on button "Go to previous slide" at bounding box center [59, 244] width 24 height 24
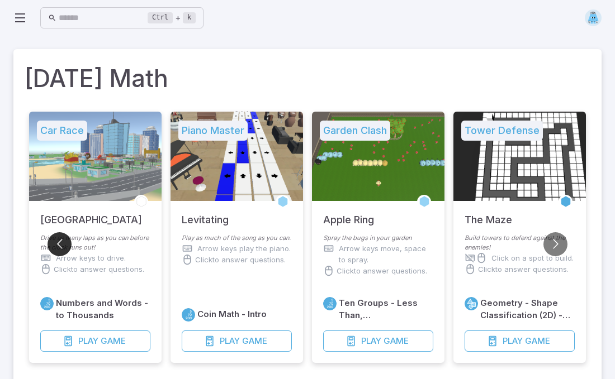
click at [60, 249] on button "Go to previous slide" at bounding box center [59, 244] width 24 height 24
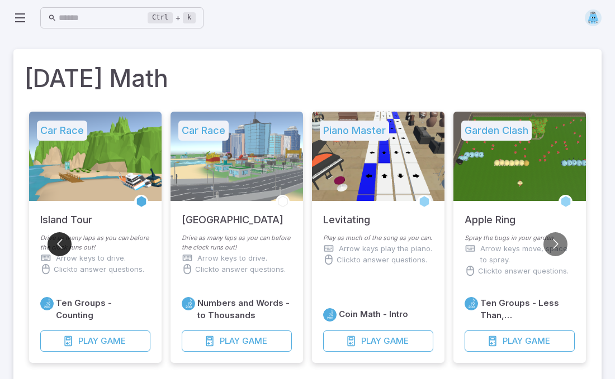
click at [60, 249] on button "Go to previous slide" at bounding box center [59, 244] width 24 height 24
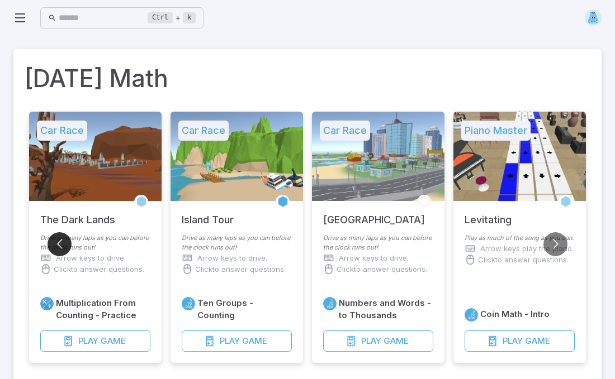
click at [60, 249] on button "Go to previous slide" at bounding box center [59, 244] width 24 height 24
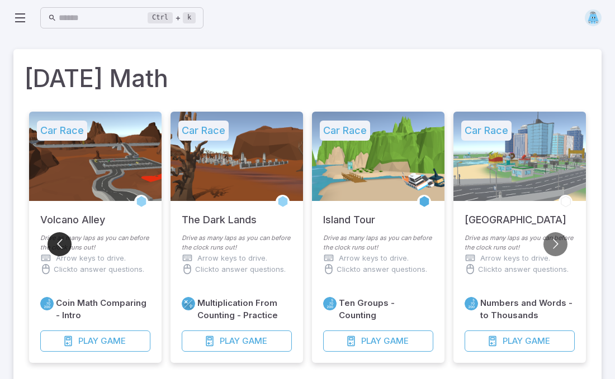
click at [60, 249] on button "Go to previous slide" at bounding box center [59, 244] width 24 height 24
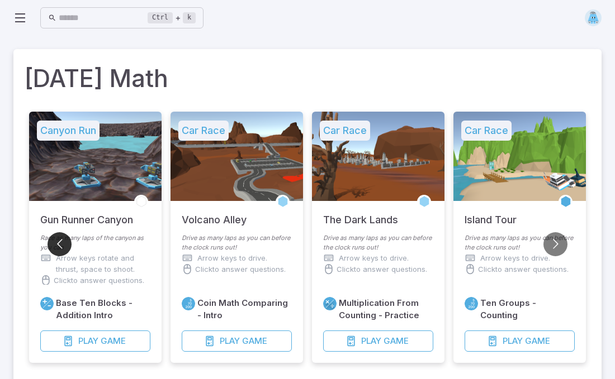
click at [60, 249] on button "Go to previous slide" at bounding box center [59, 244] width 24 height 24
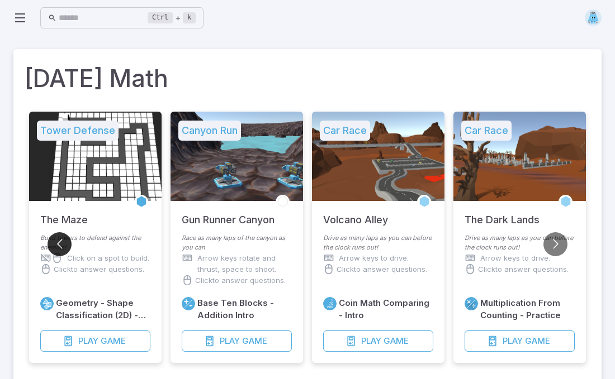
click at [60, 249] on button "Go to previous slide" at bounding box center [59, 244] width 24 height 24
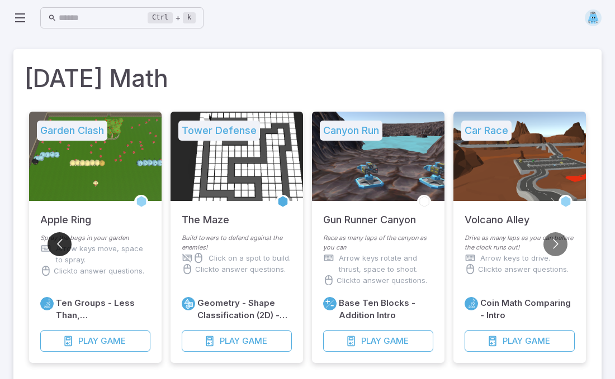
click at [60, 249] on button "Go to previous slide" at bounding box center [59, 244] width 24 height 24
